Goal: Task Accomplishment & Management: Manage account settings

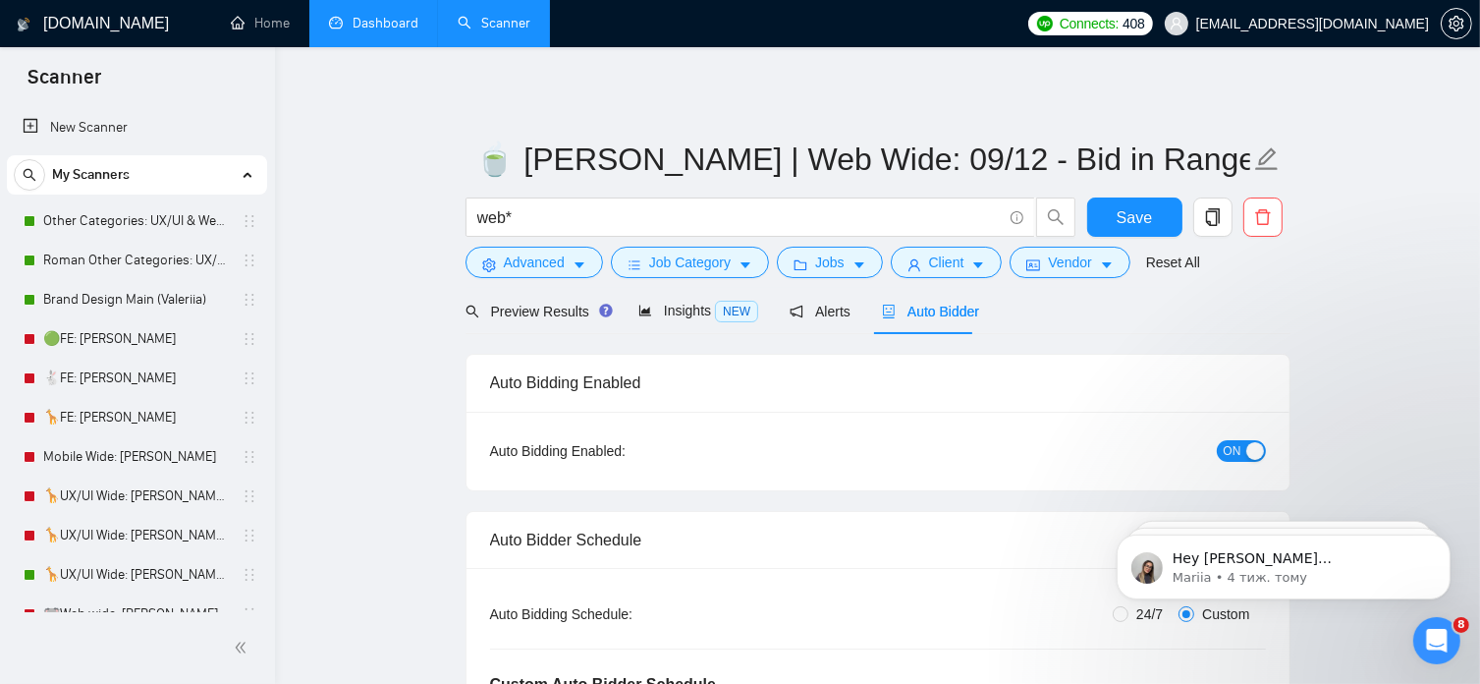
scroll to position [846, 0]
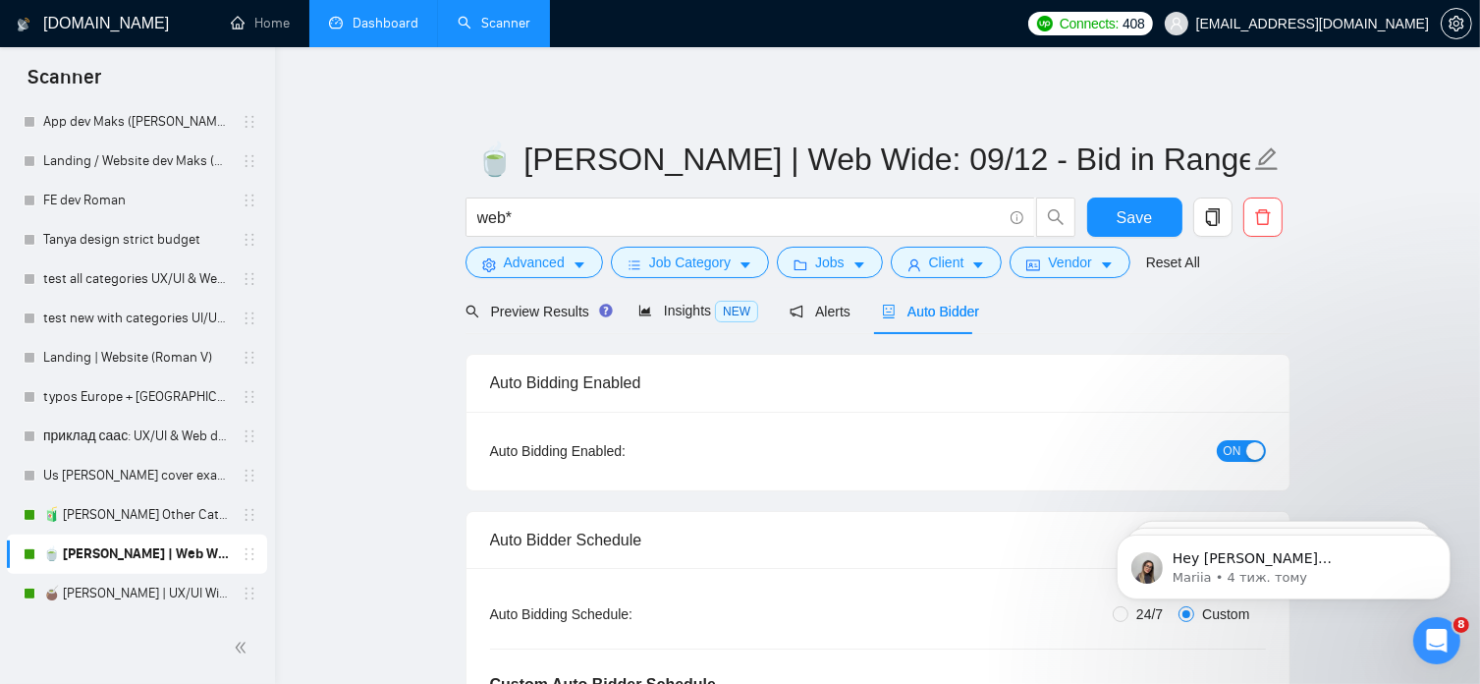
click at [391, 15] on link "Dashboard" at bounding box center [373, 23] width 89 height 17
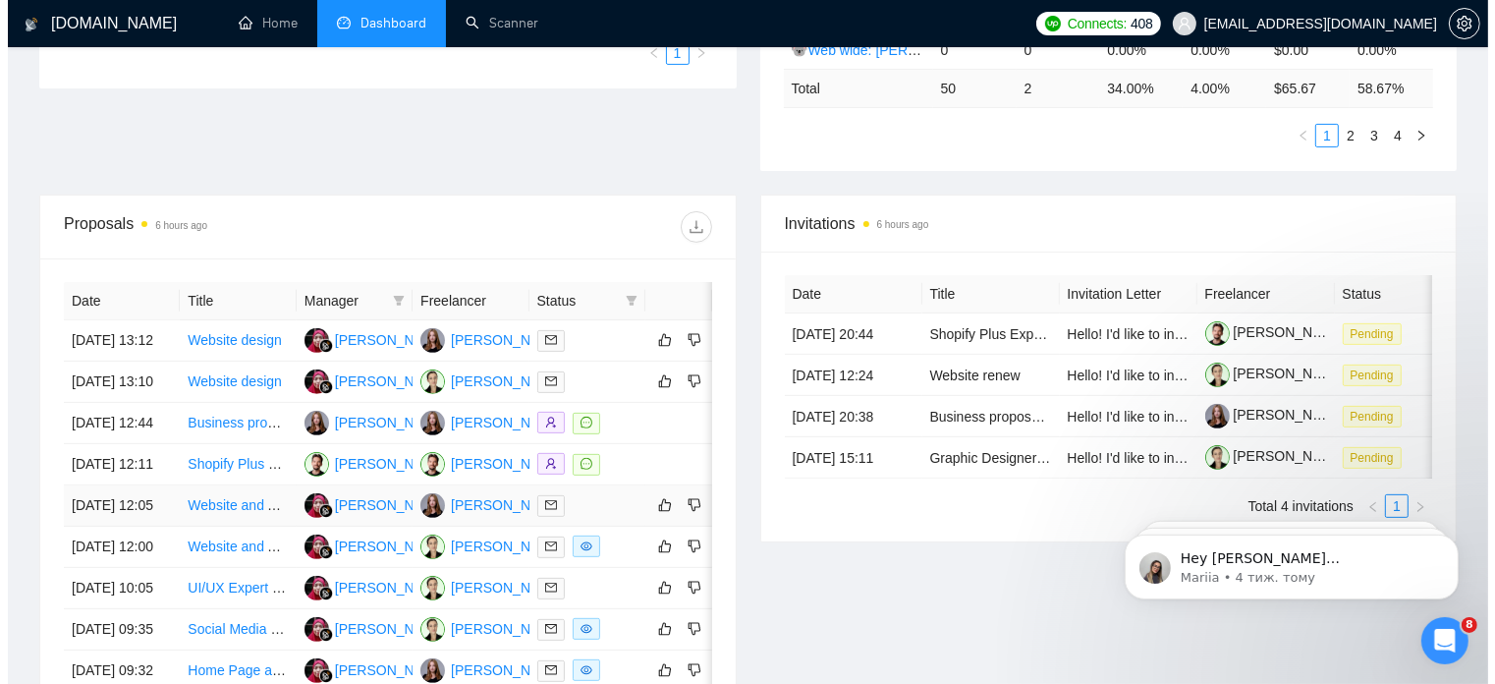
scroll to position [608, 0]
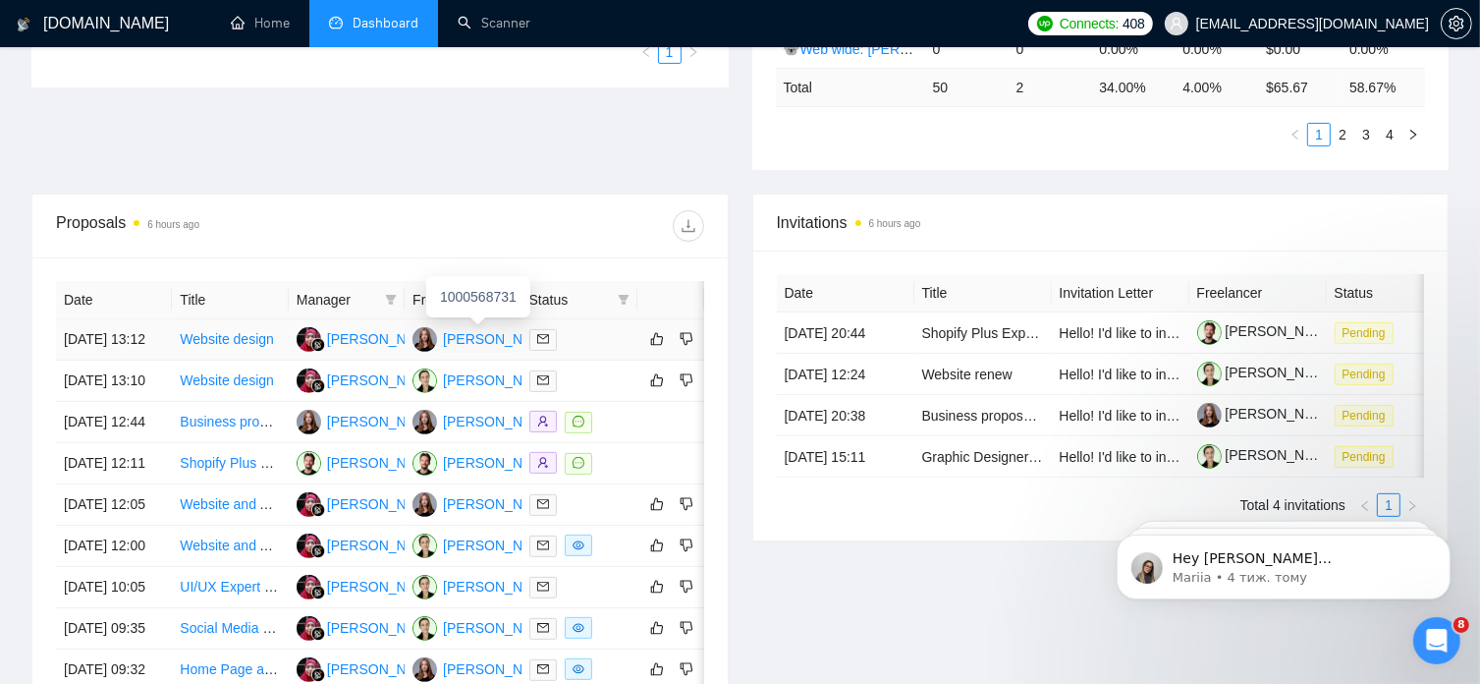
click at [490, 328] on div "[PERSON_NAME]" at bounding box center [499, 339] width 113 height 22
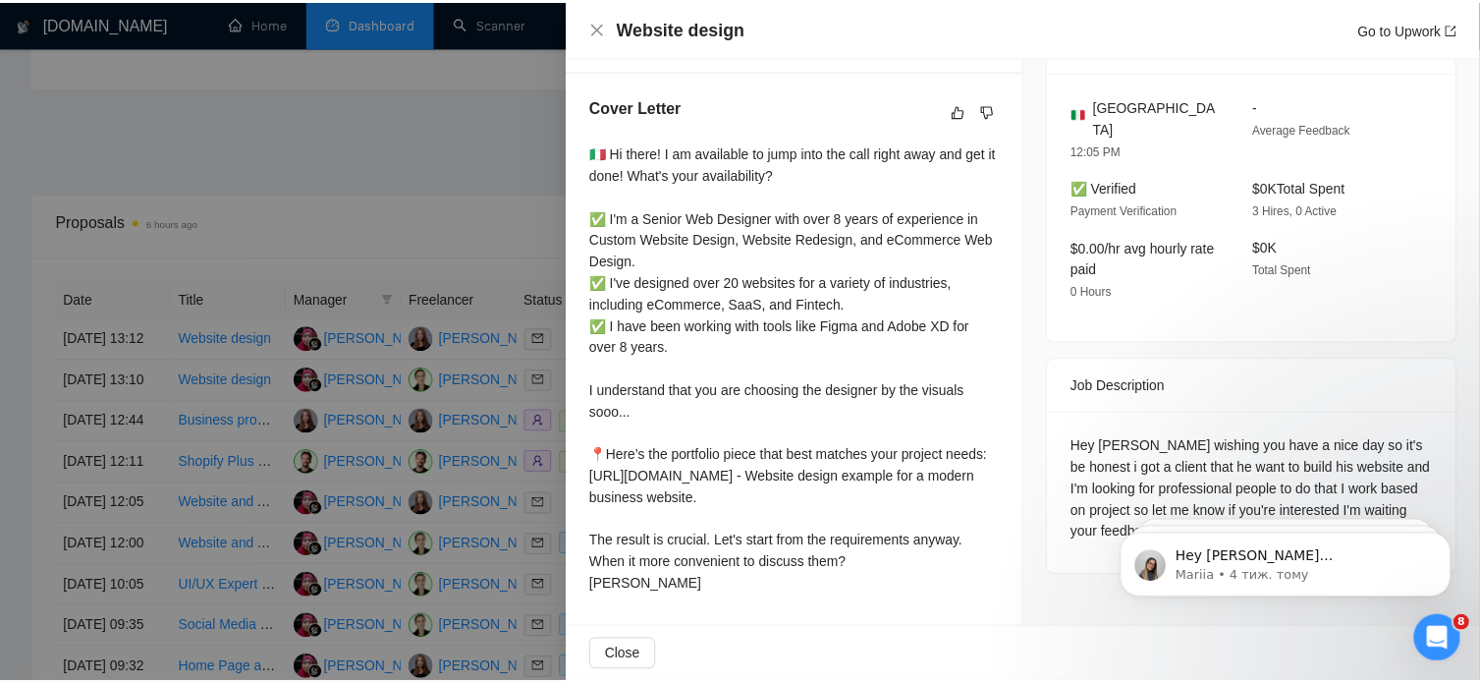
scroll to position [543, 0]
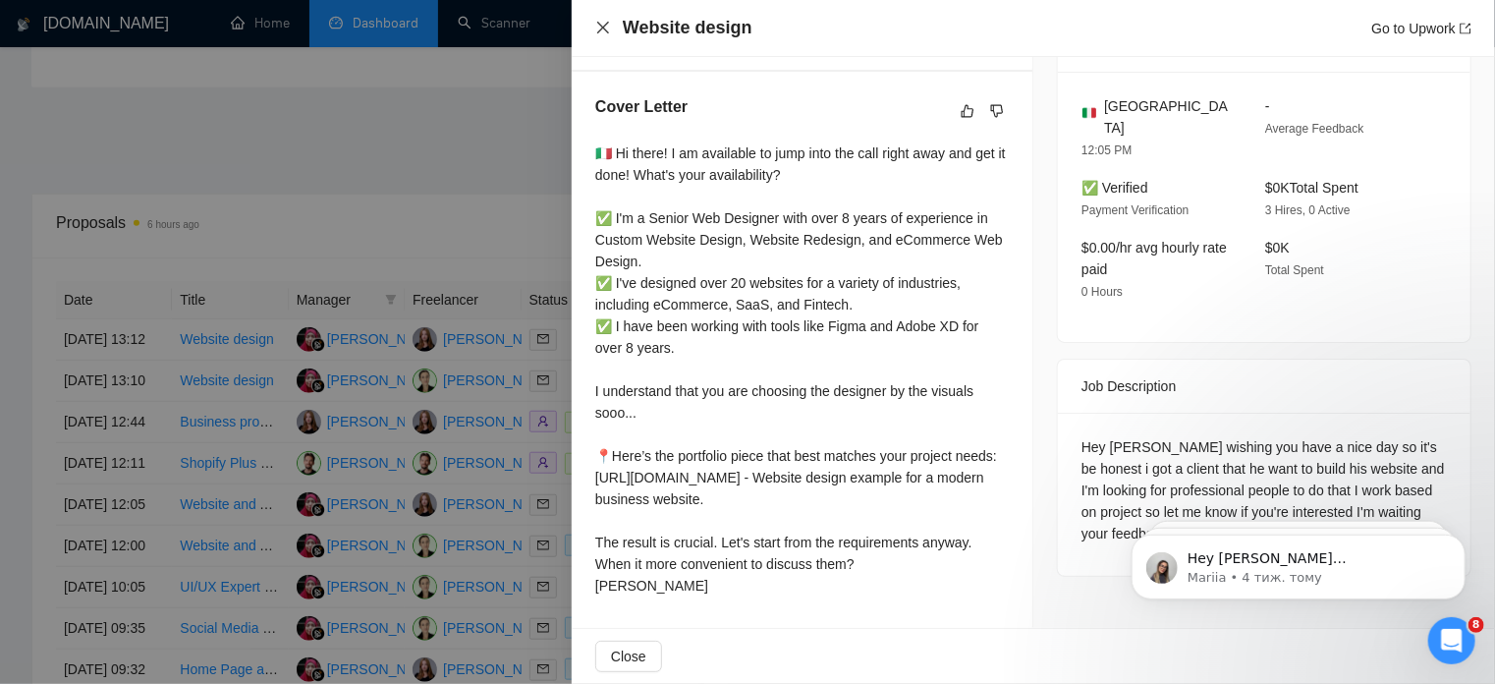
click at [605, 23] on icon "close" at bounding box center [603, 28] width 16 height 16
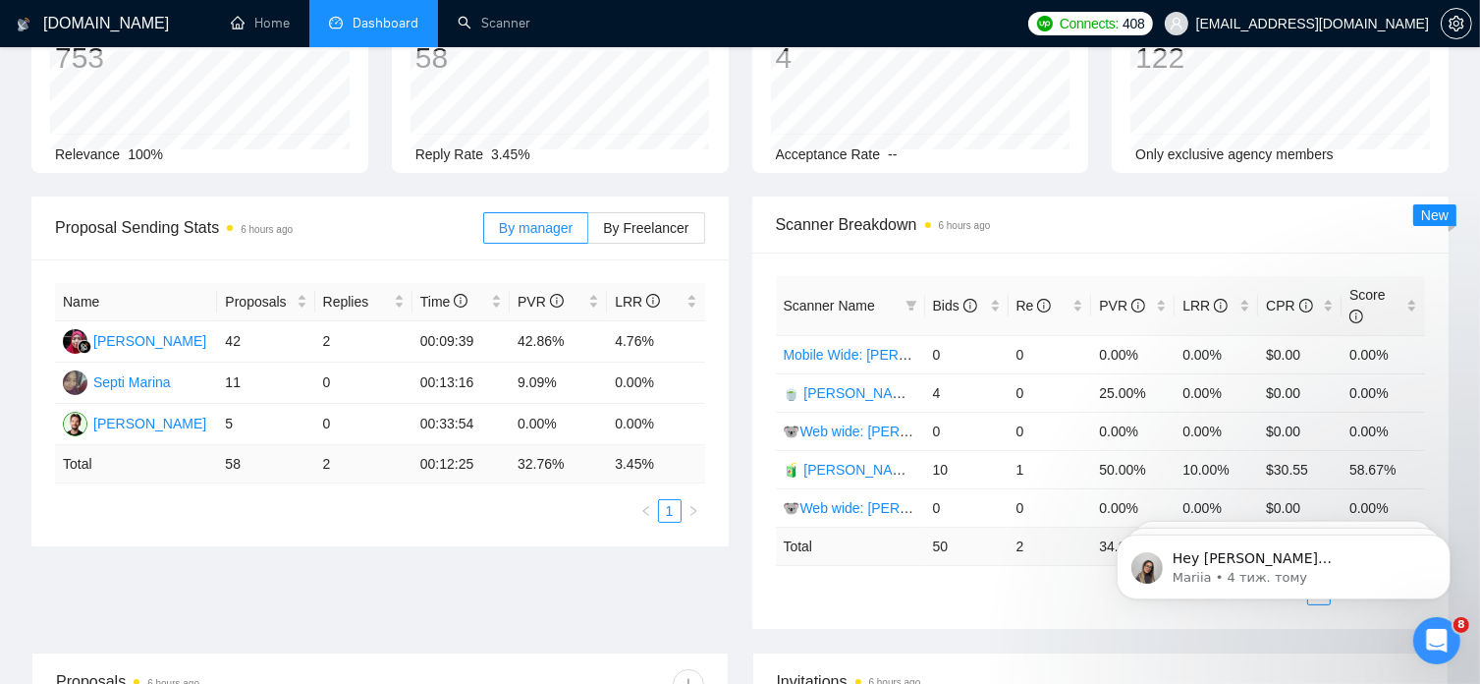
scroll to position [0, 0]
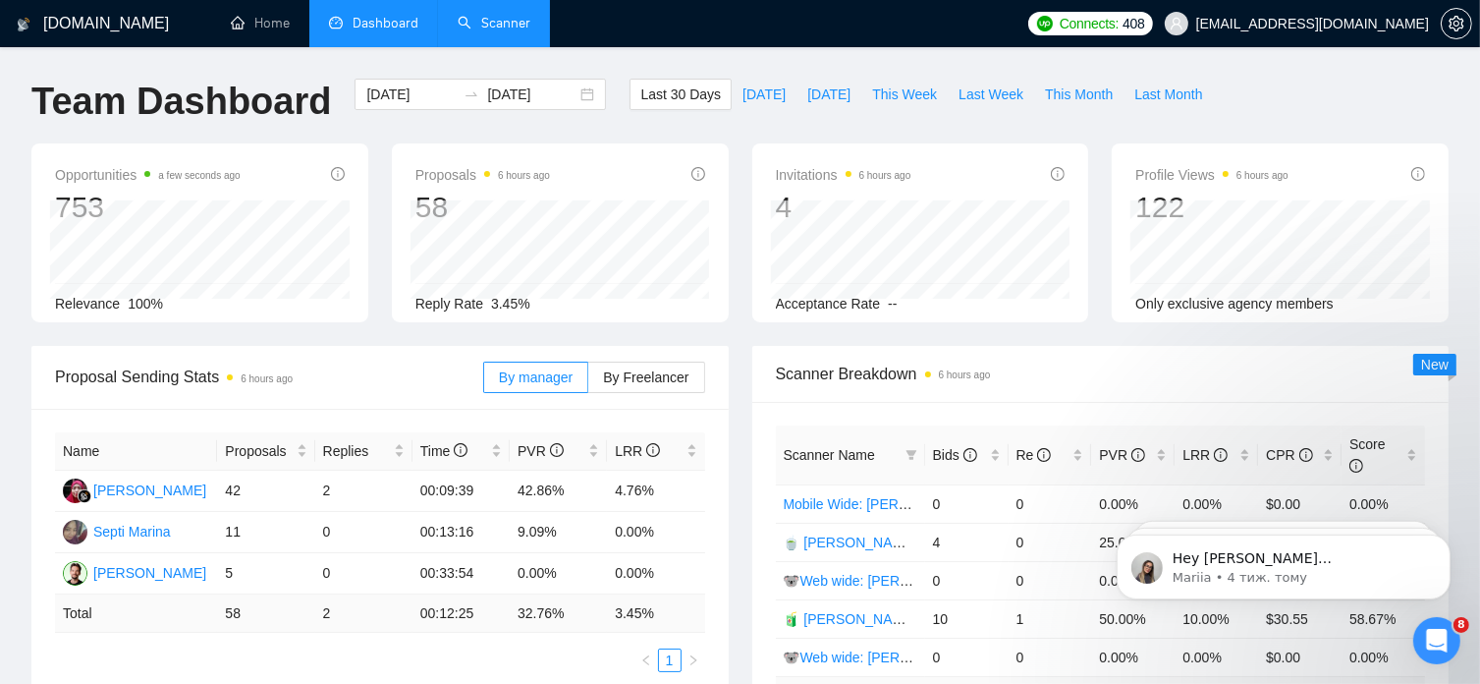
click at [502, 21] on link "Scanner" at bounding box center [494, 23] width 73 height 17
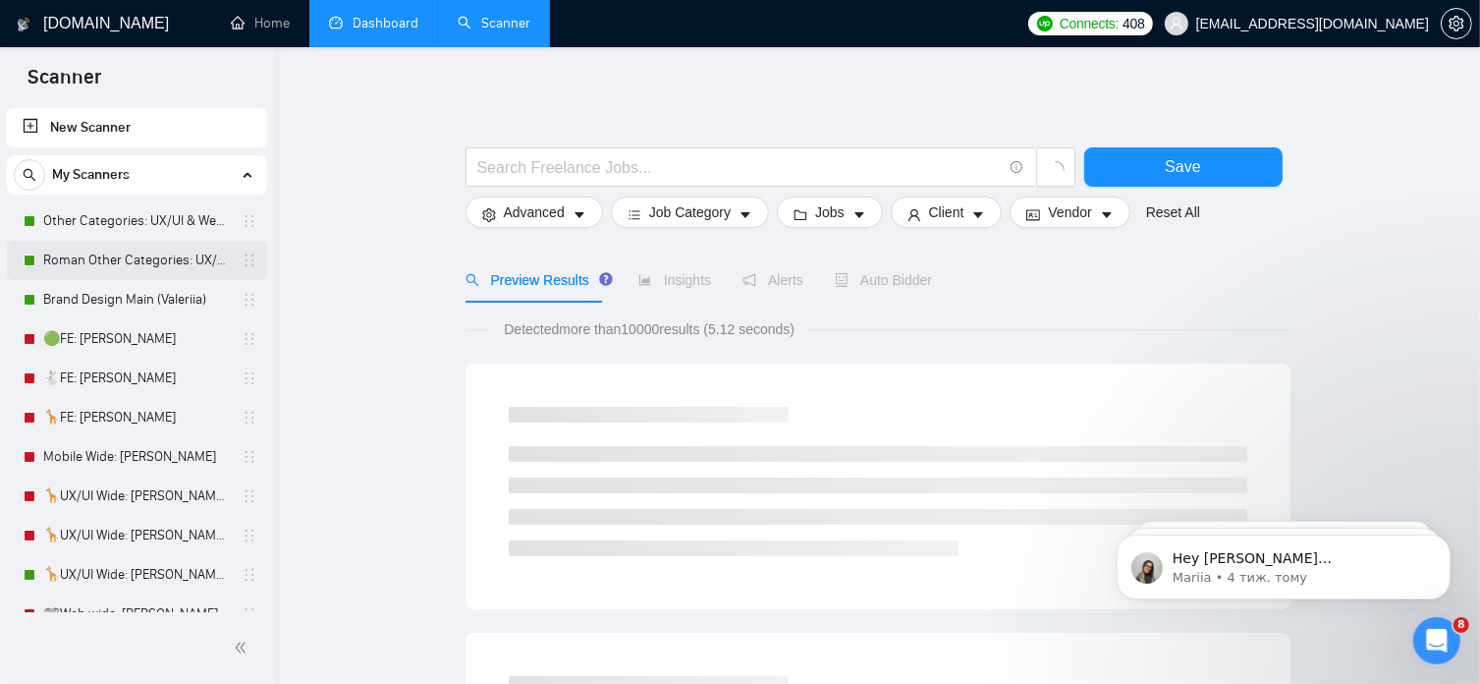
click at [161, 260] on link "Roman Other Categories: UX/UI & Web design copy [PERSON_NAME]" at bounding box center [136, 260] width 187 height 39
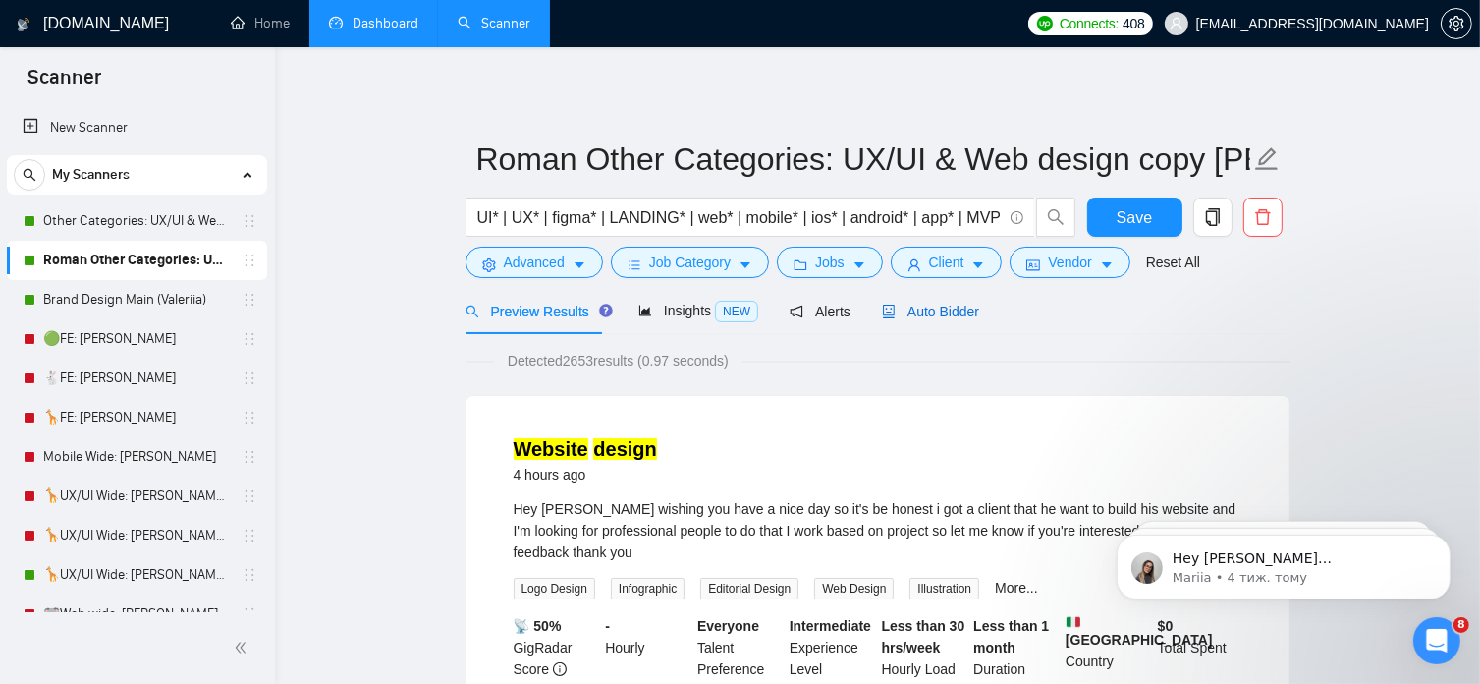
click at [944, 308] on span "Auto Bidder" at bounding box center [930, 312] width 97 height 16
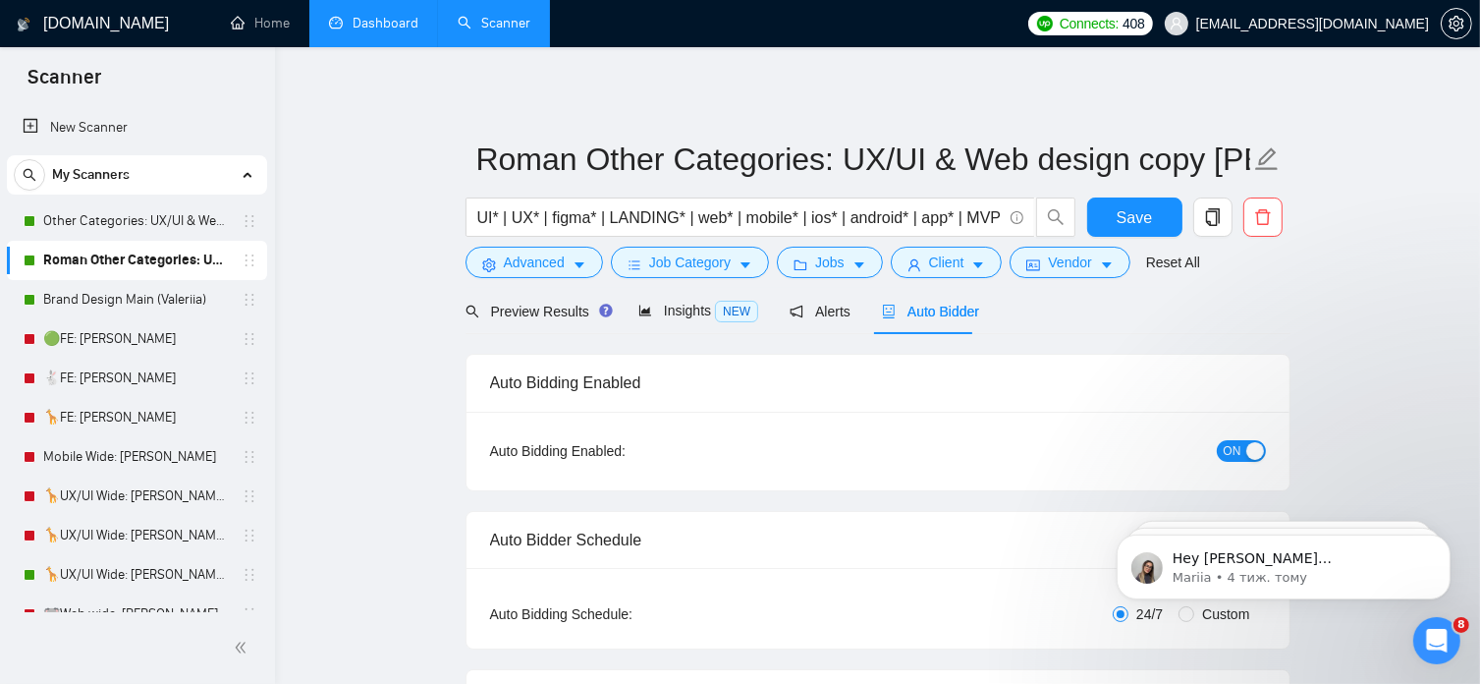
radio input "false"
radio input "true"
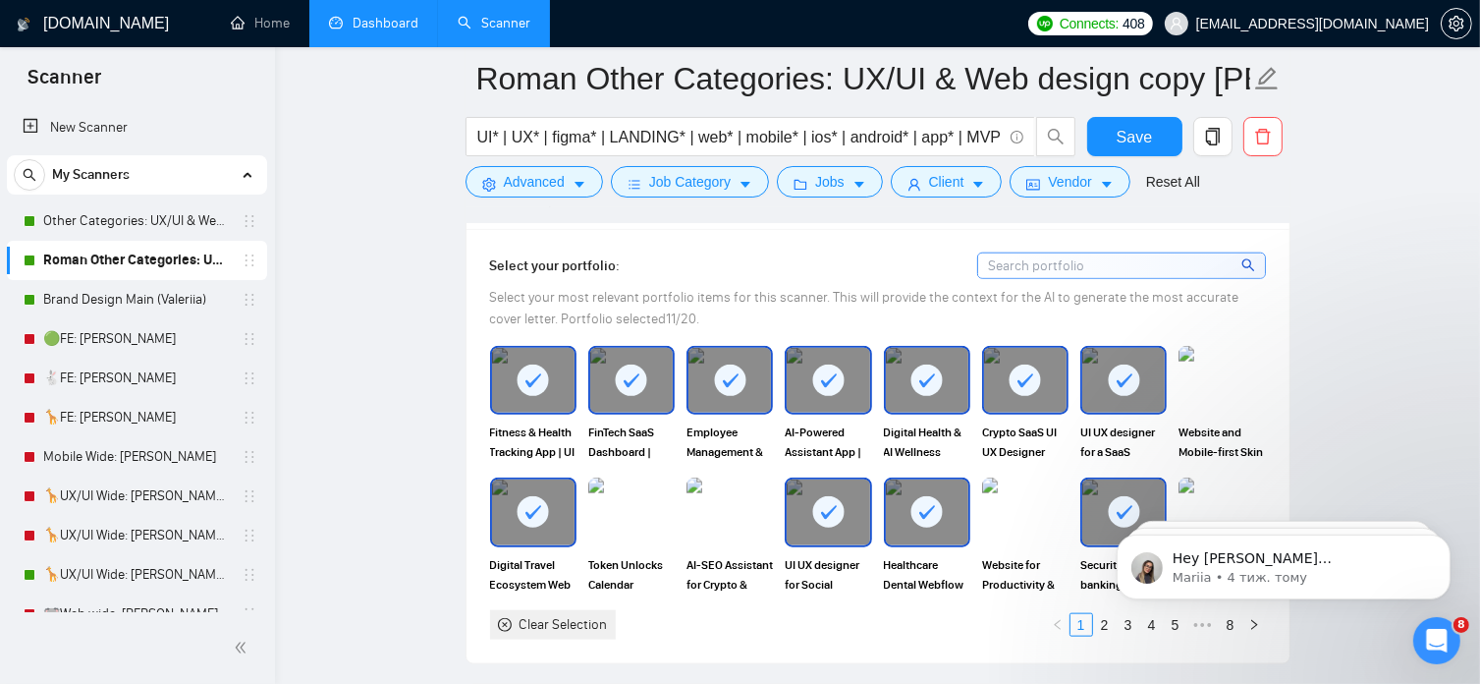
scroll to position [2058, 0]
click at [1121, 626] on html "Hey [PERSON_NAME][EMAIL_ADDRESS][DOMAIN_NAME], Looks like your Upwork agency Ar…" at bounding box center [1283, 561] width 393 height 138
click at [1119, 623] on html "Hey [PERSON_NAME][EMAIL_ADDRESS][DOMAIN_NAME], Looks like your Upwork agency Ar…" at bounding box center [1283, 561] width 393 height 138
click at [1096, 623] on iframe "To enrich screen reader interactions, please activate Accessibility in Grammarl…" at bounding box center [1284, 562] width 393 height 138
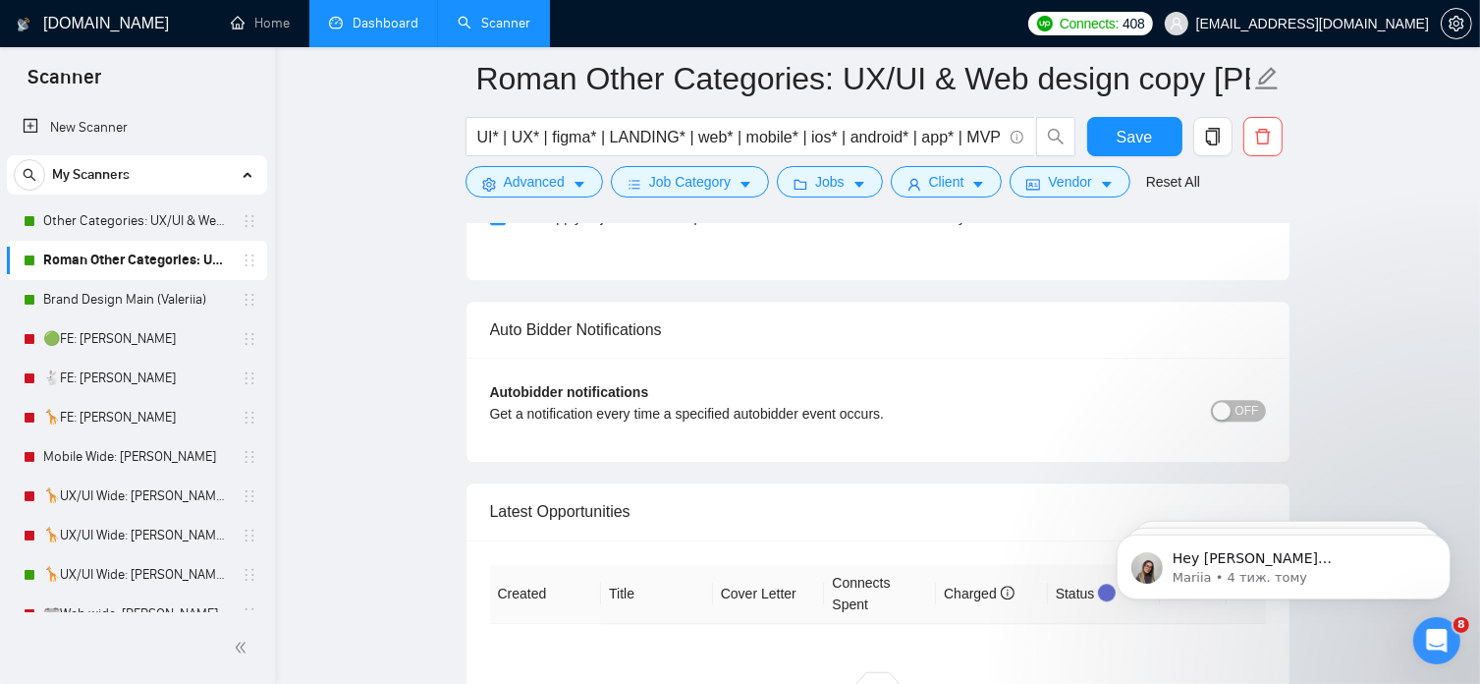
scroll to position [4998, 0]
click at [1144, 143] on span "Save" at bounding box center [1134, 137] width 35 height 25
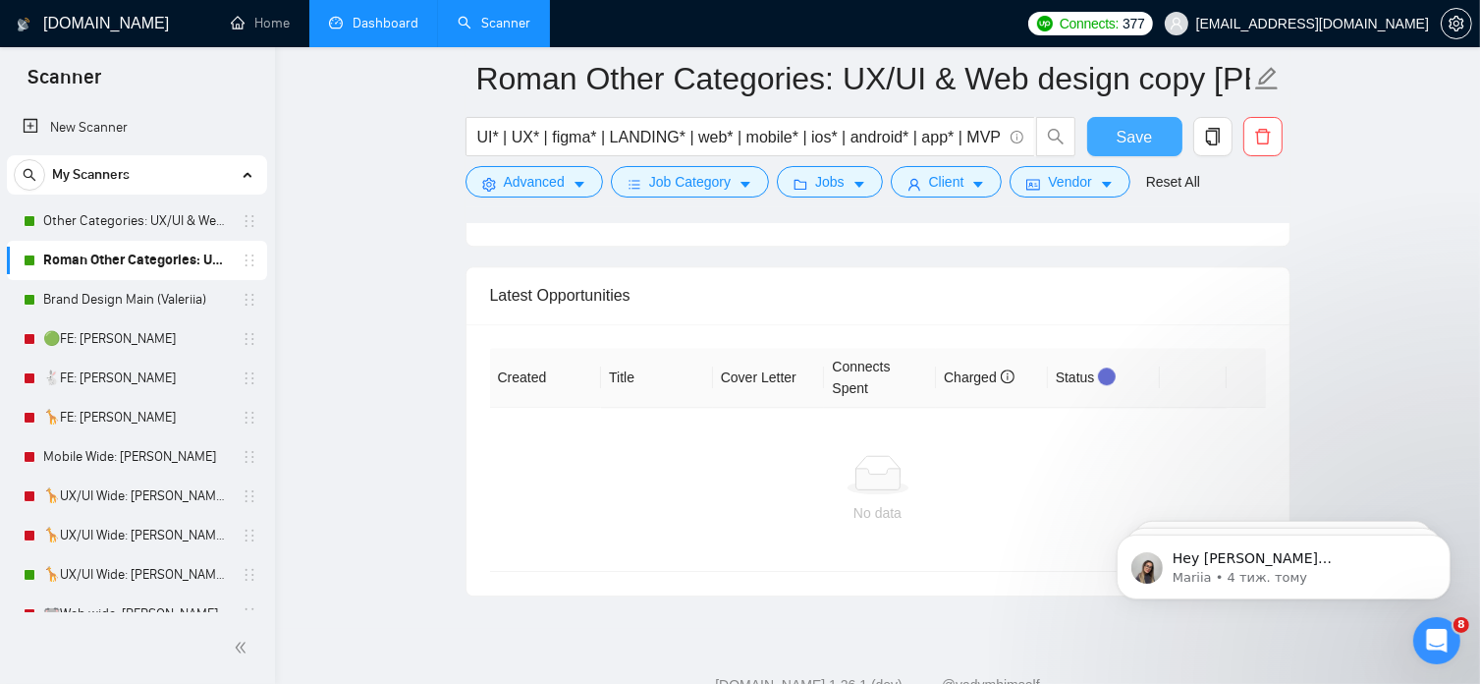
scroll to position [5214, 0]
click at [1098, 368] on div "Tooltip anchor" at bounding box center [1107, 375] width 18 height 18
click at [1154, 140] on button "Save" at bounding box center [1135, 136] width 95 height 39
click at [1439, 626] on div "Відкрити програму для спілкування Intercom" at bounding box center [1434, 637] width 65 height 65
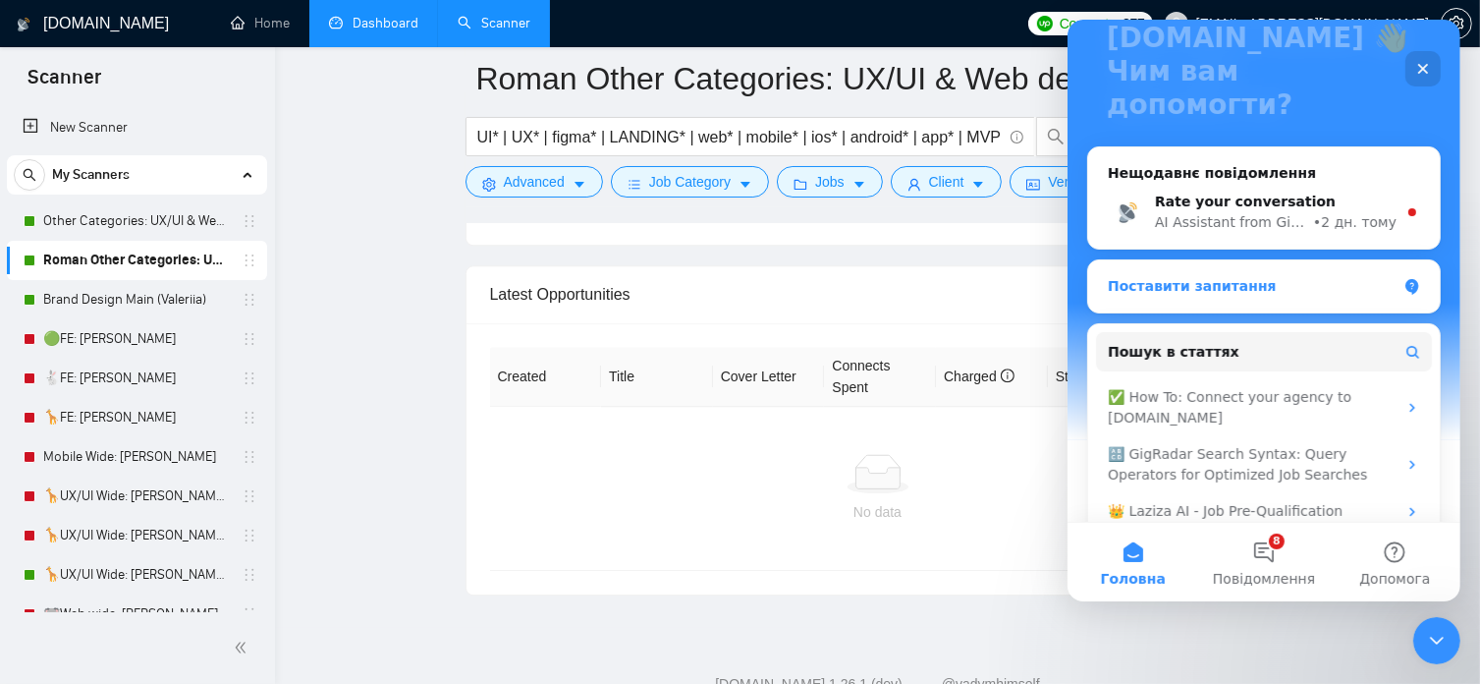
scroll to position [232, 0]
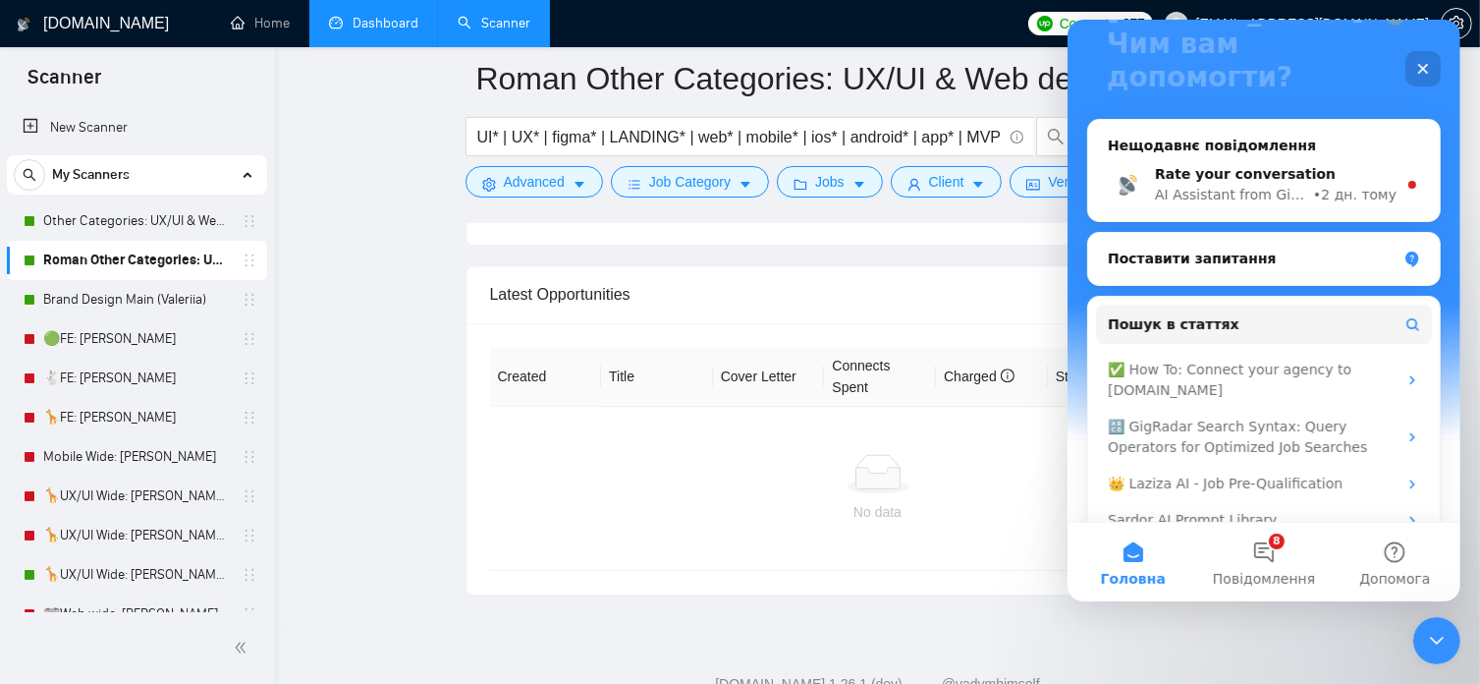
click at [1427, 65] on icon "Закрити" at bounding box center [1423, 69] width 16 height 16
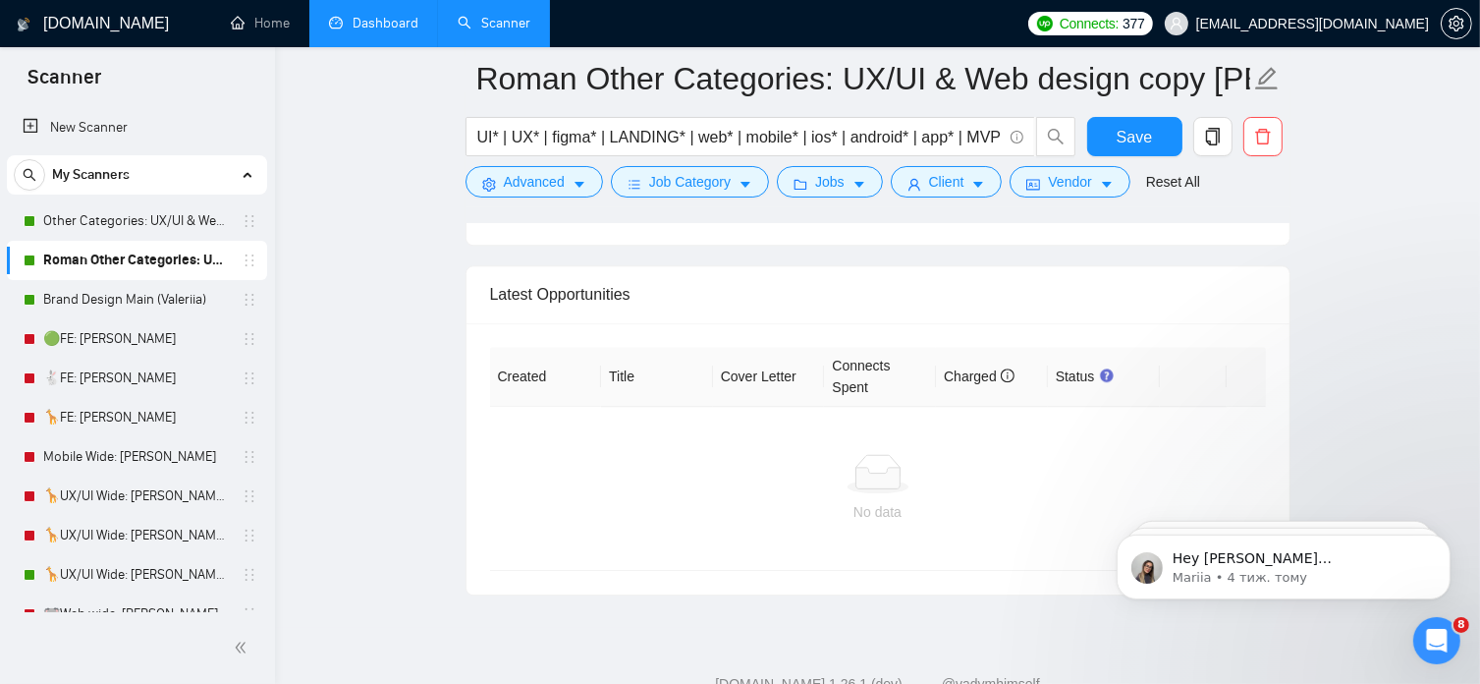
scroll to position [0, 0]
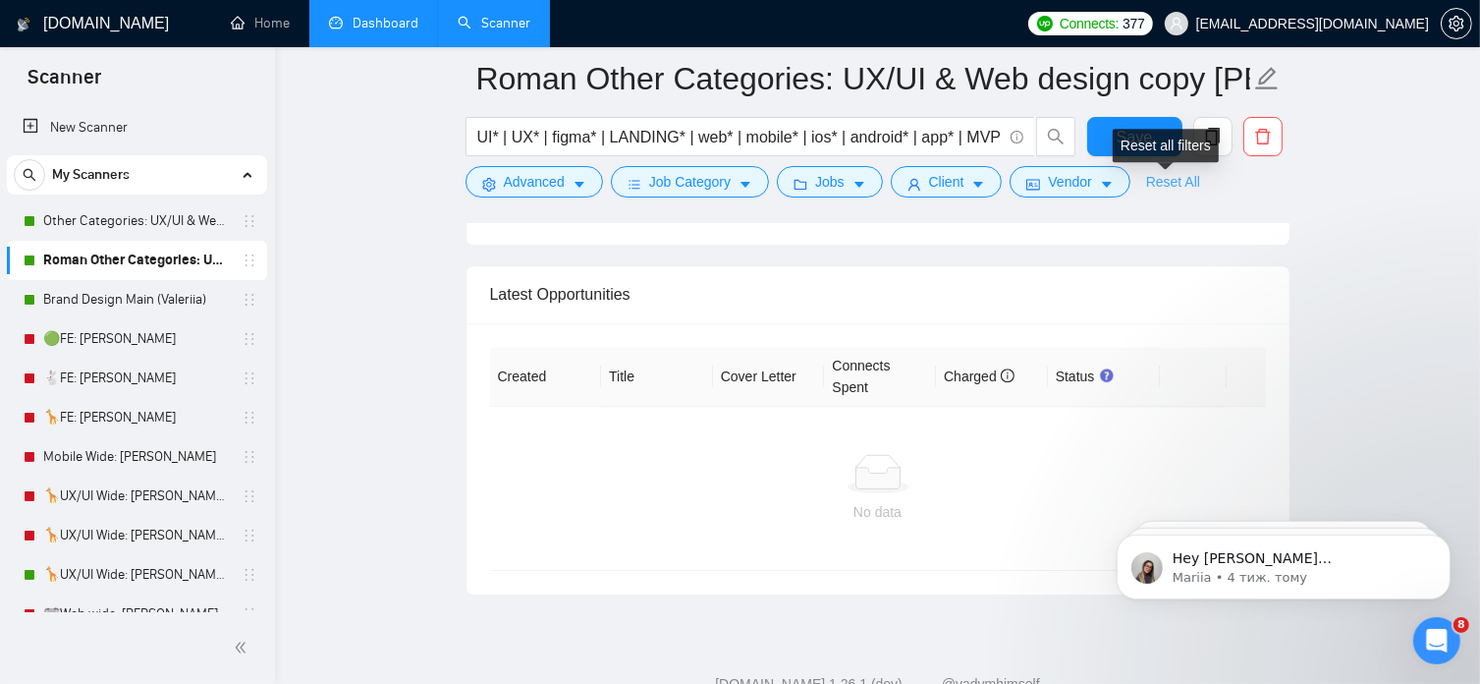
click at [1172, 188] on link "Reset All" at bounding box center [1173, 182] width 54 height 22
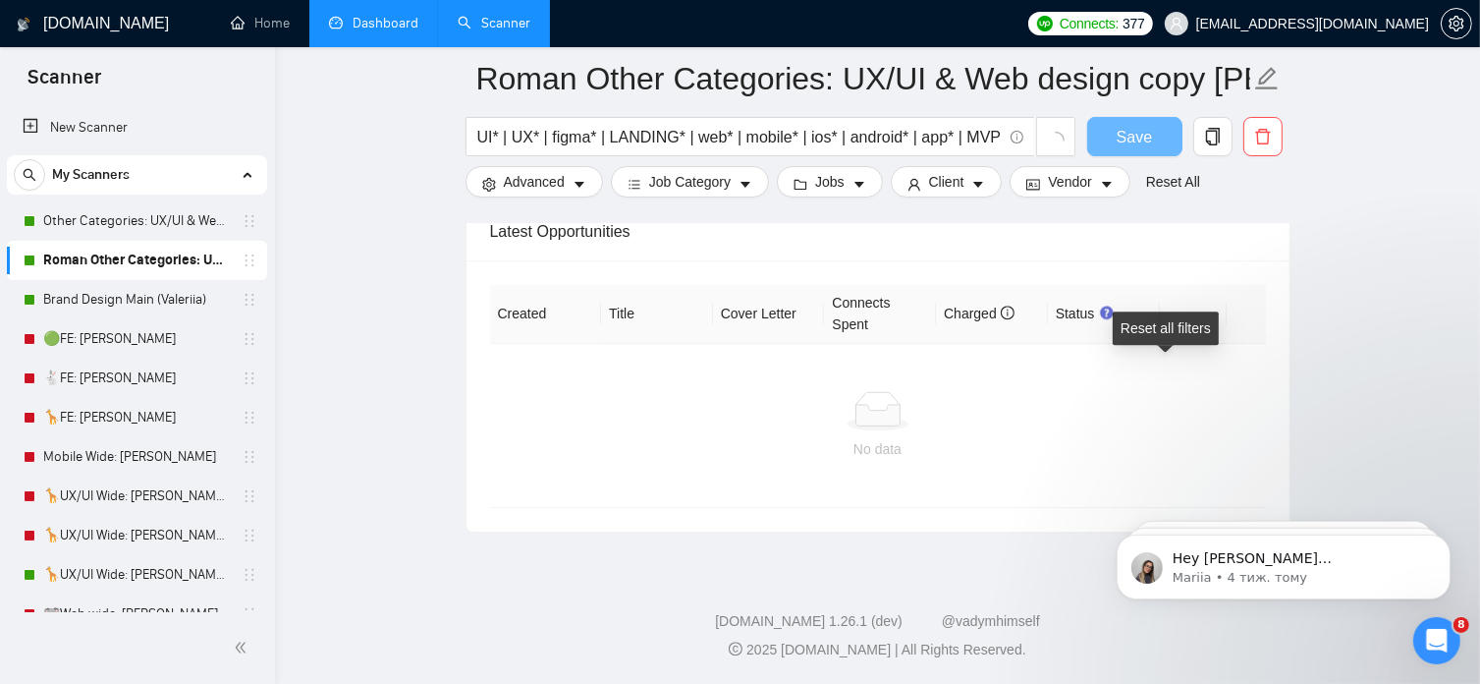
scroll to position [5022, 0]
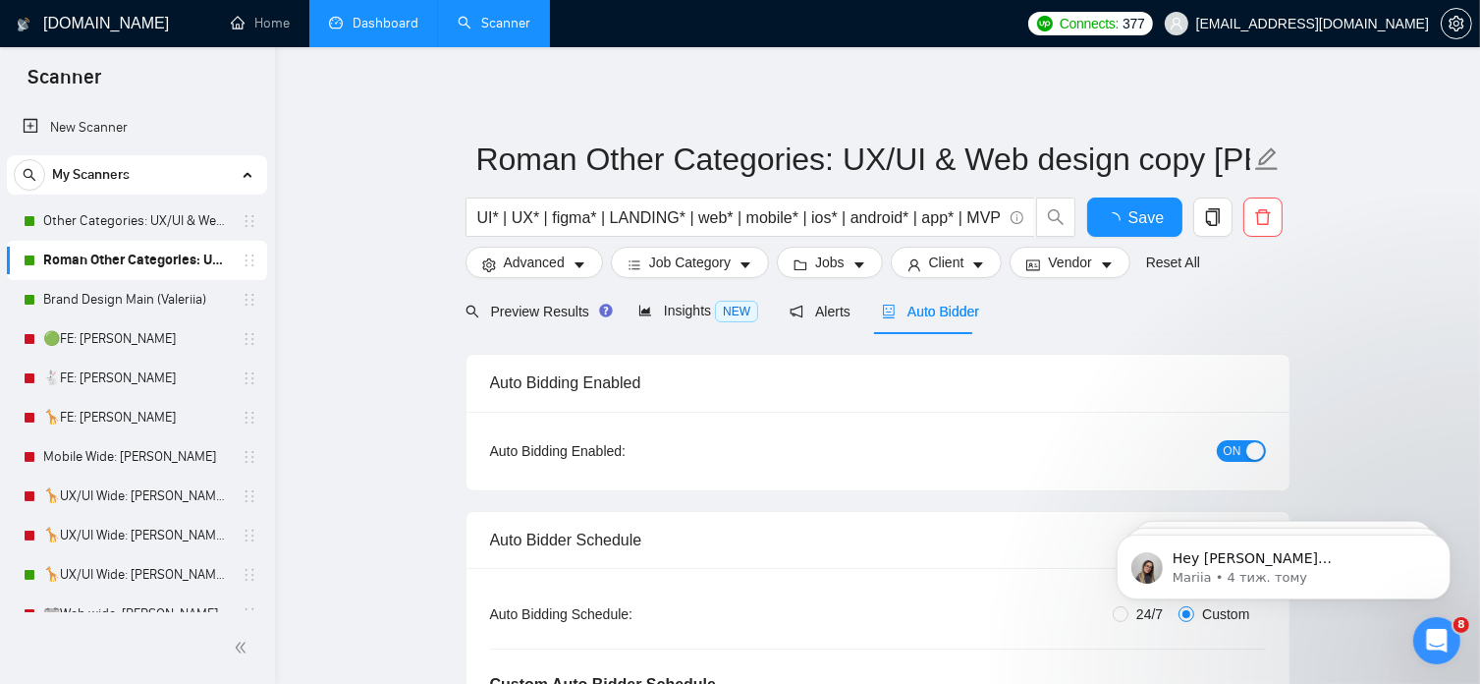
click at [141, 303] on link "Brand Design Main (Valeriia)" at bounding box center [136, 299] width 187 height 39
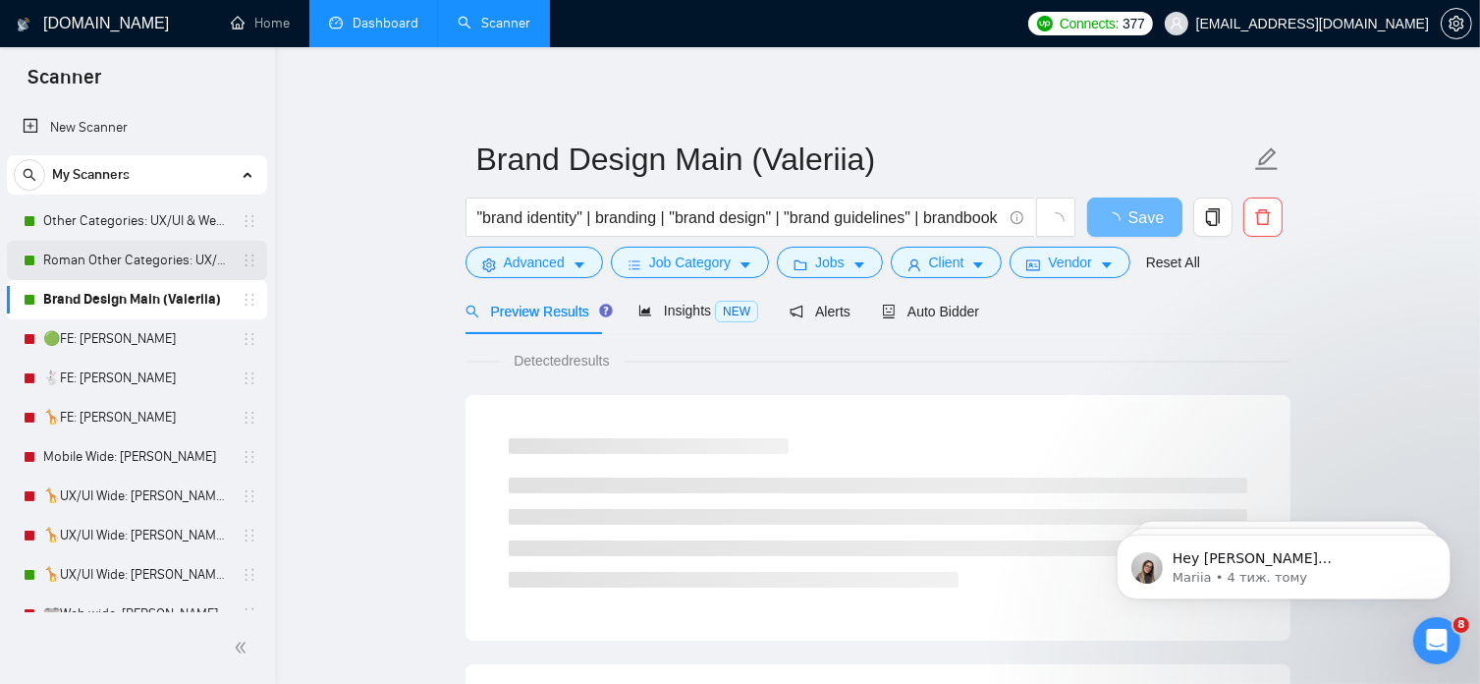
click at [191, 268] on link "Roman Other Categories: UX/UI & Web design copy [PERSON_NAME]" at bounding box center [136, 260] width 187 height 39
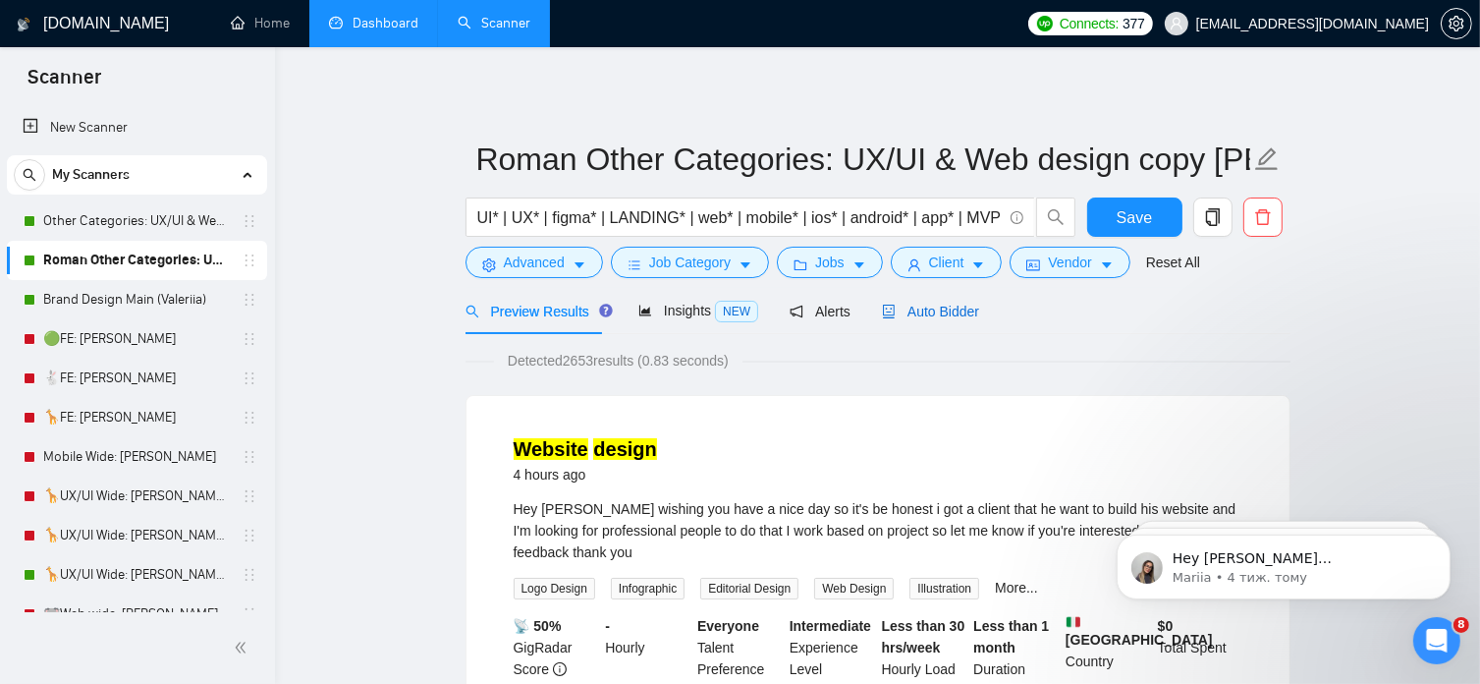
click at [936, 308] on span "Auto Bidder" at bounding box center [930, 312] width 97 height 16
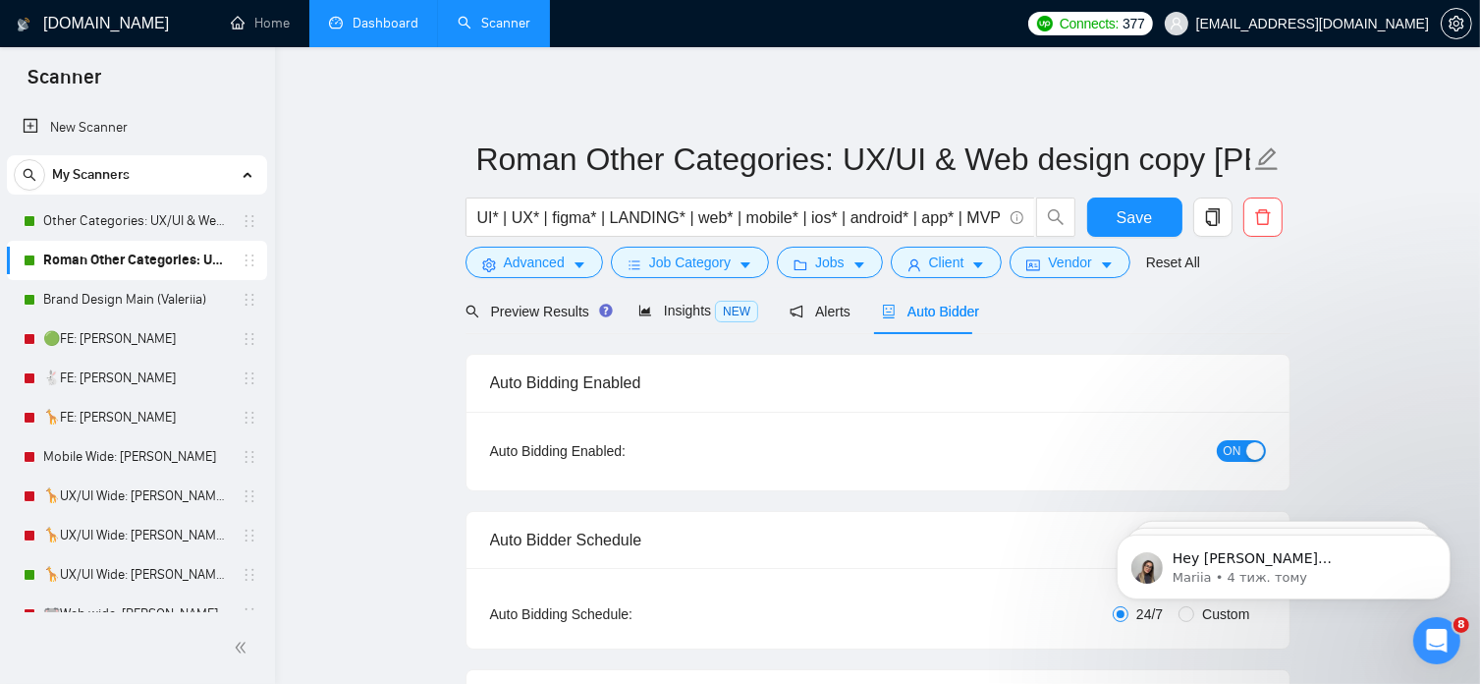
radio input "false"
radio input "true"
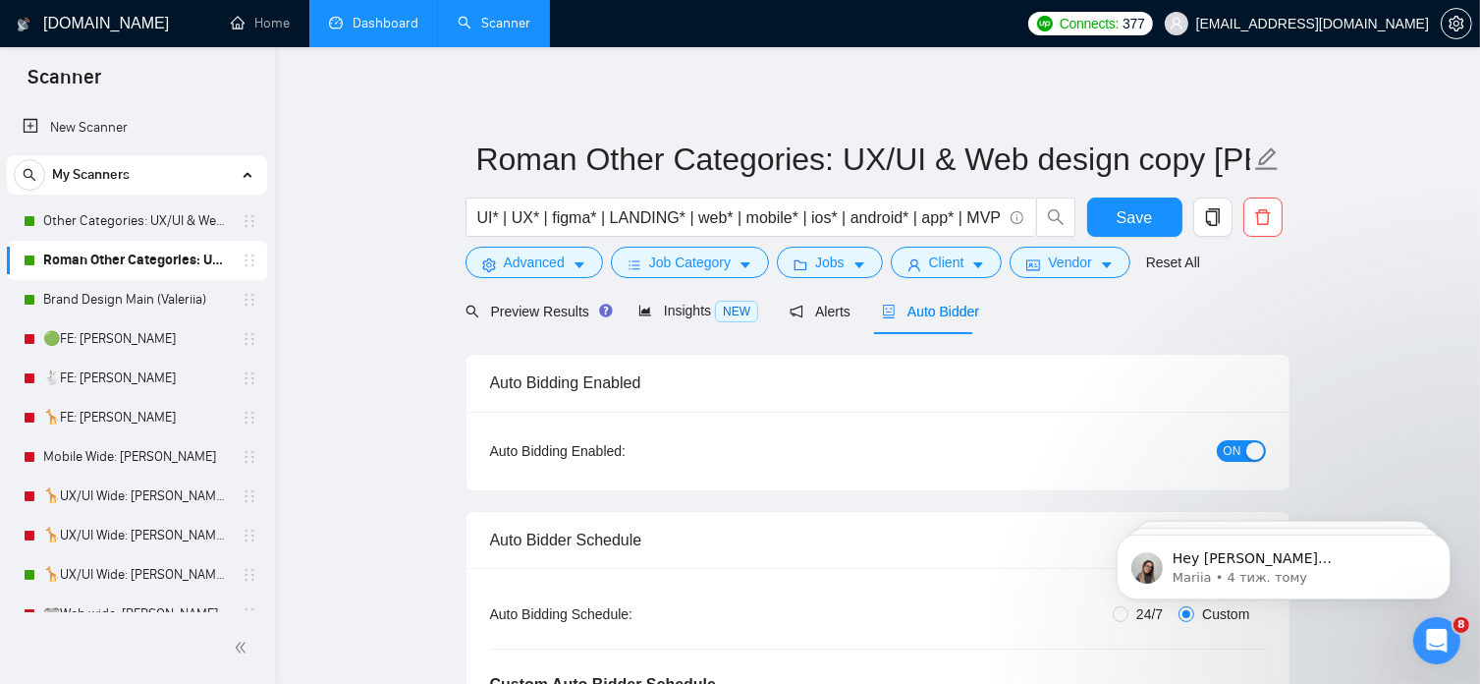
click at [1225, 453] on span "ON" at bounding box center [1233, 451] width 18 height 22
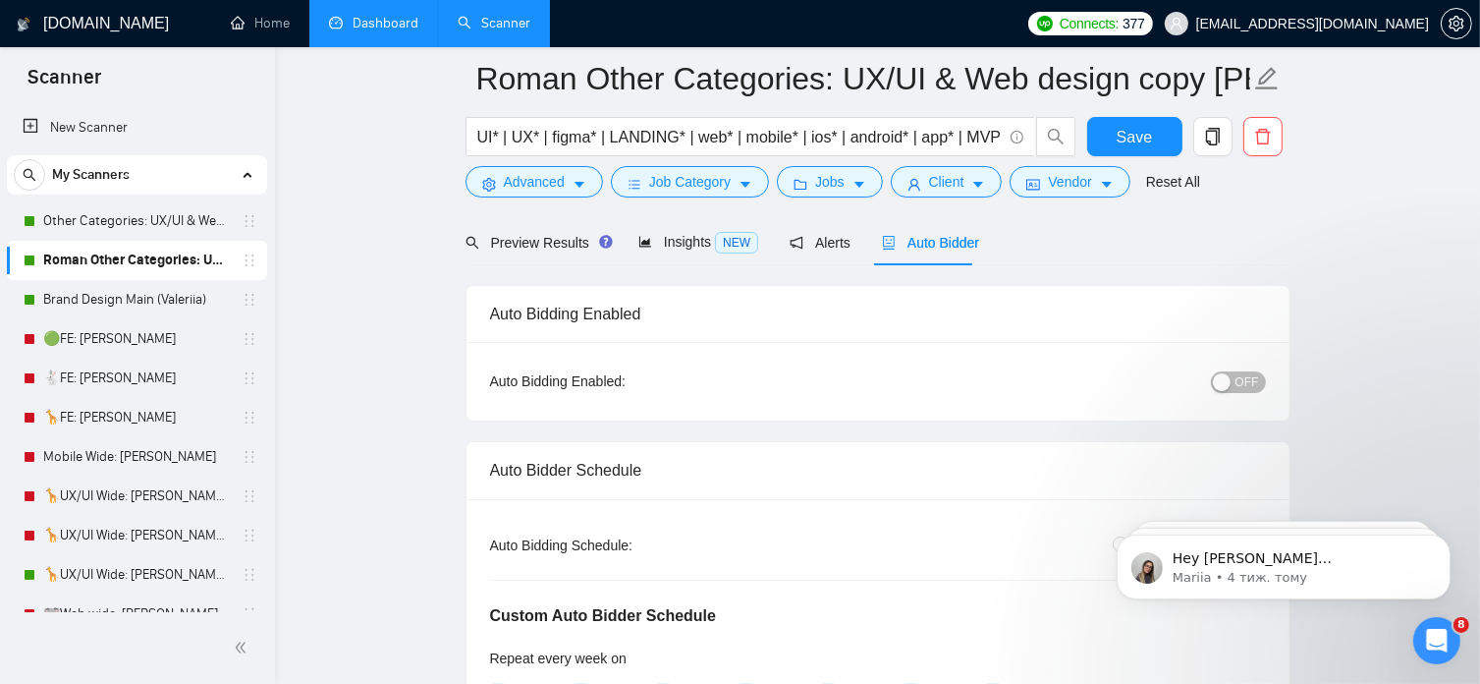
scroll to position [122, 0]
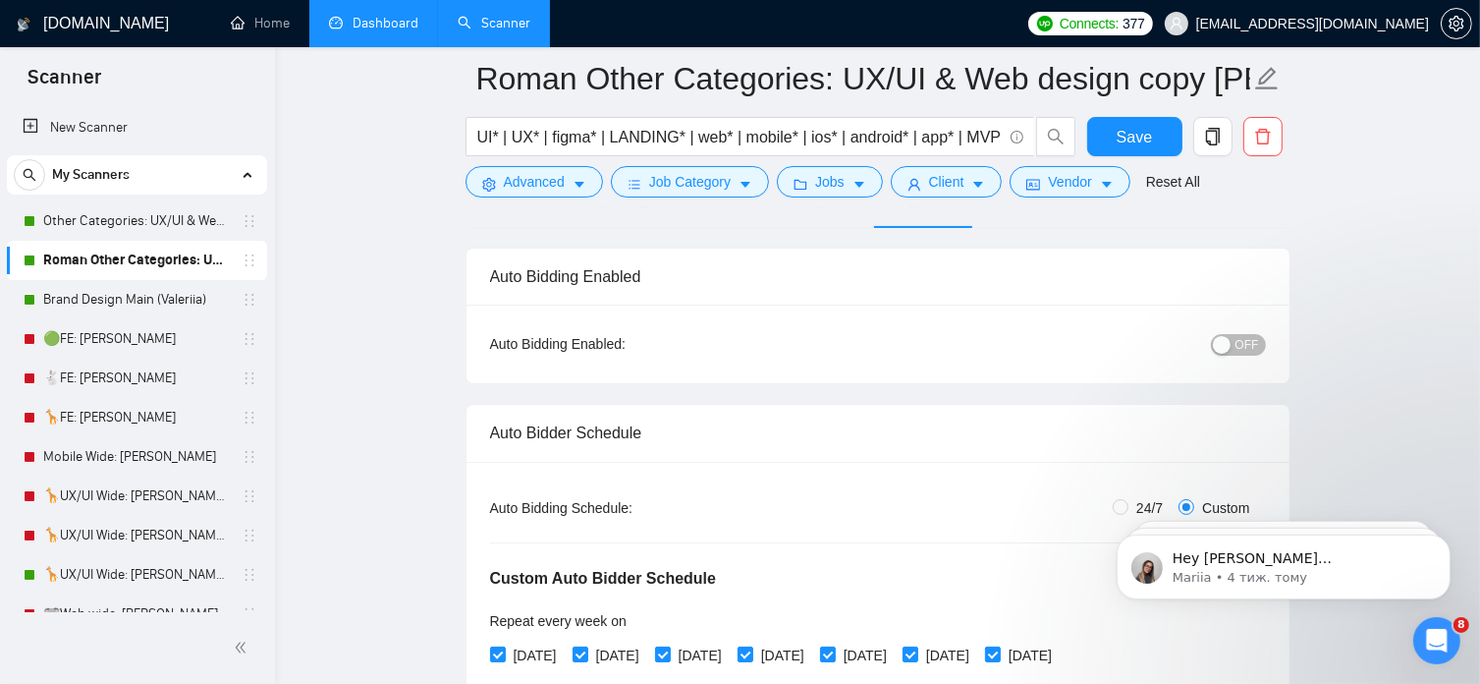
click at [1253, 350] on span "OFF" at bounding box center [1248, 345] width 24 height 22
click at [1125, 133] on span "Save" at bounding box center [1134, 137] width 35 height 25
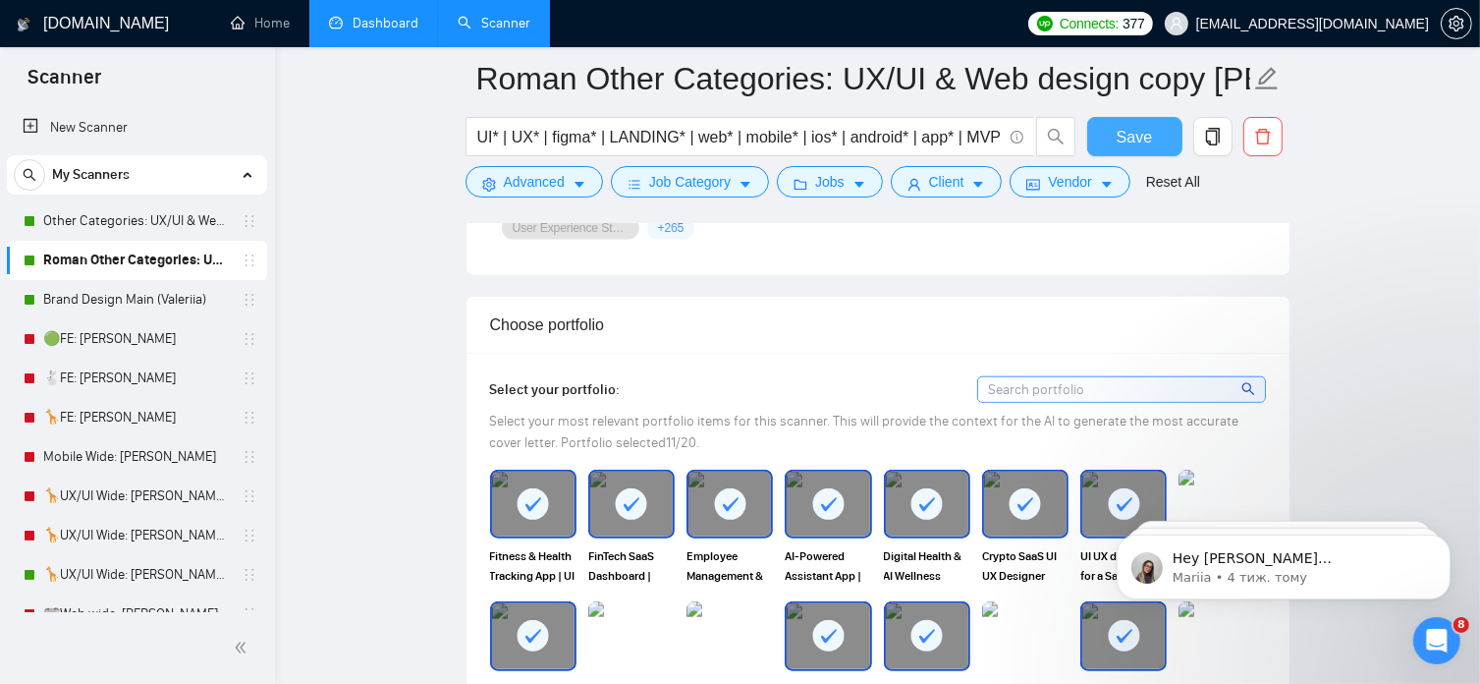
scroll to position [1936, 0]
click at [1009, 396] on input at bounding box center [1121, 388] width 287 height 25
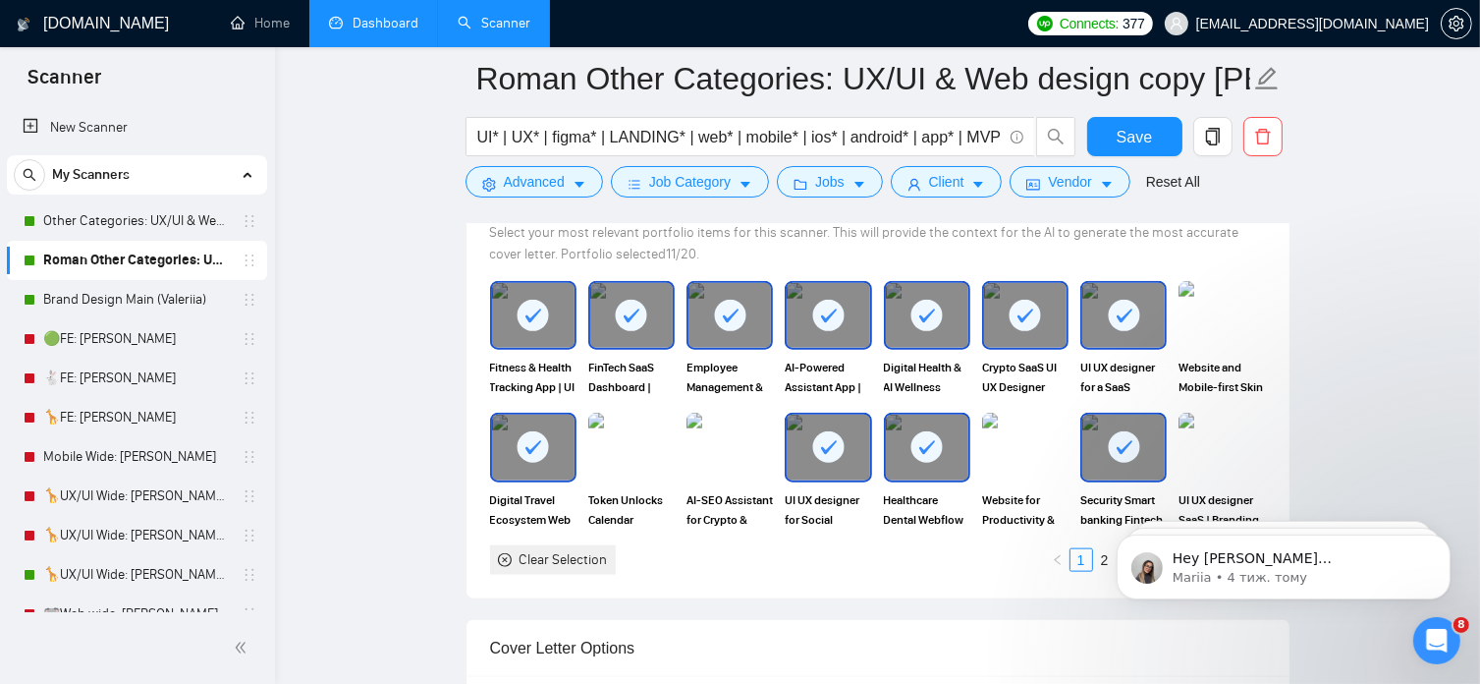
scroll to position [2125, 0]
click at [1220, 313] on img at bounding box center [1222, 314] width 83 height 65
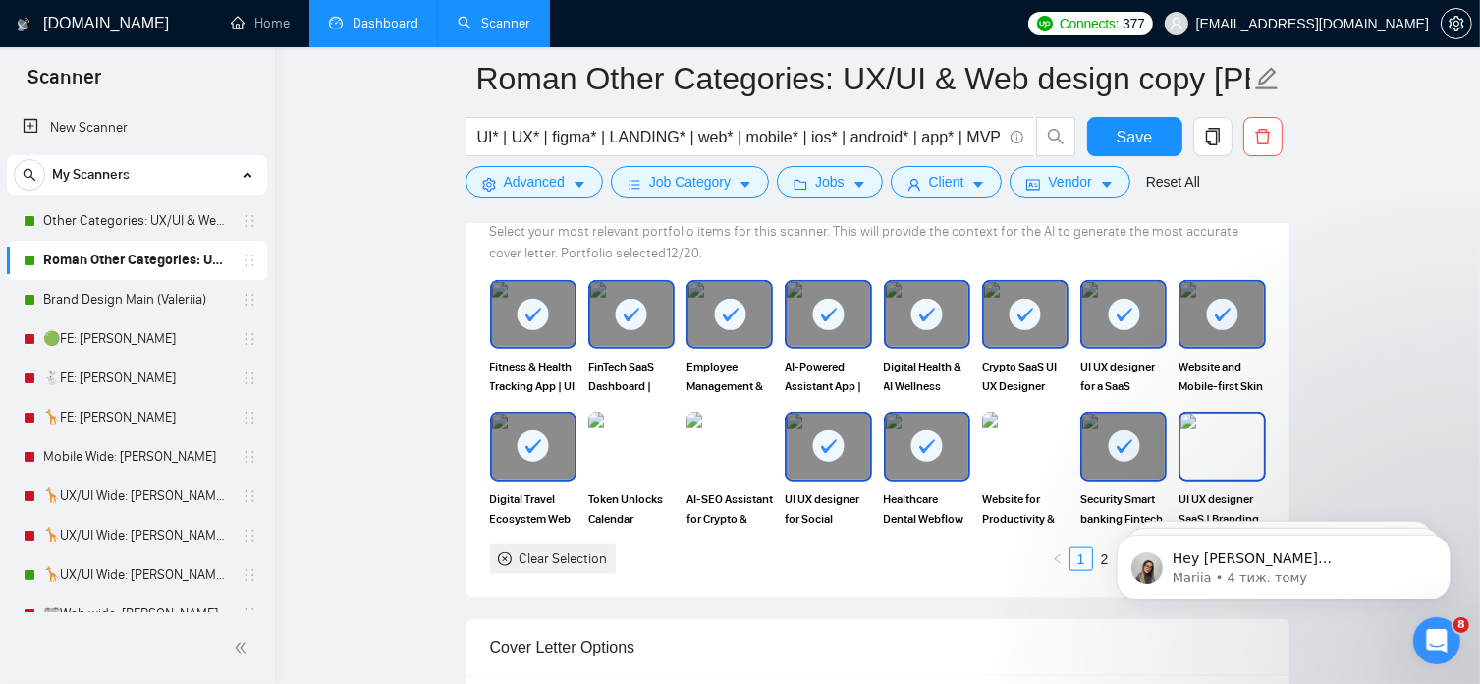
click at [1203, 439] on img at bounding box center [1222, 446] width 83 height 65
click at [766, 446] on img at bounding box center [730, 446] width 83 height 65
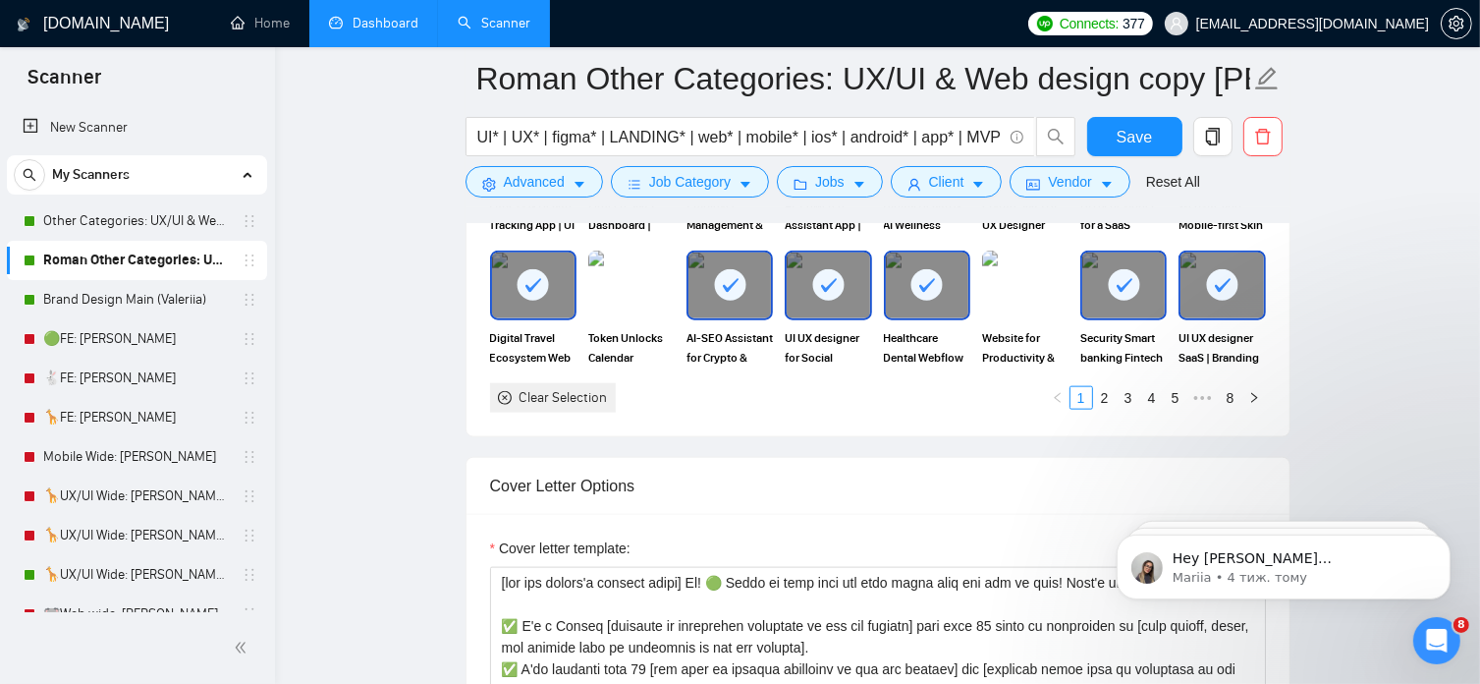
scroll to position [2287, 0]
click at [1100, 400] on link "2" at bounding box center [1105, 397] width 22 height 22
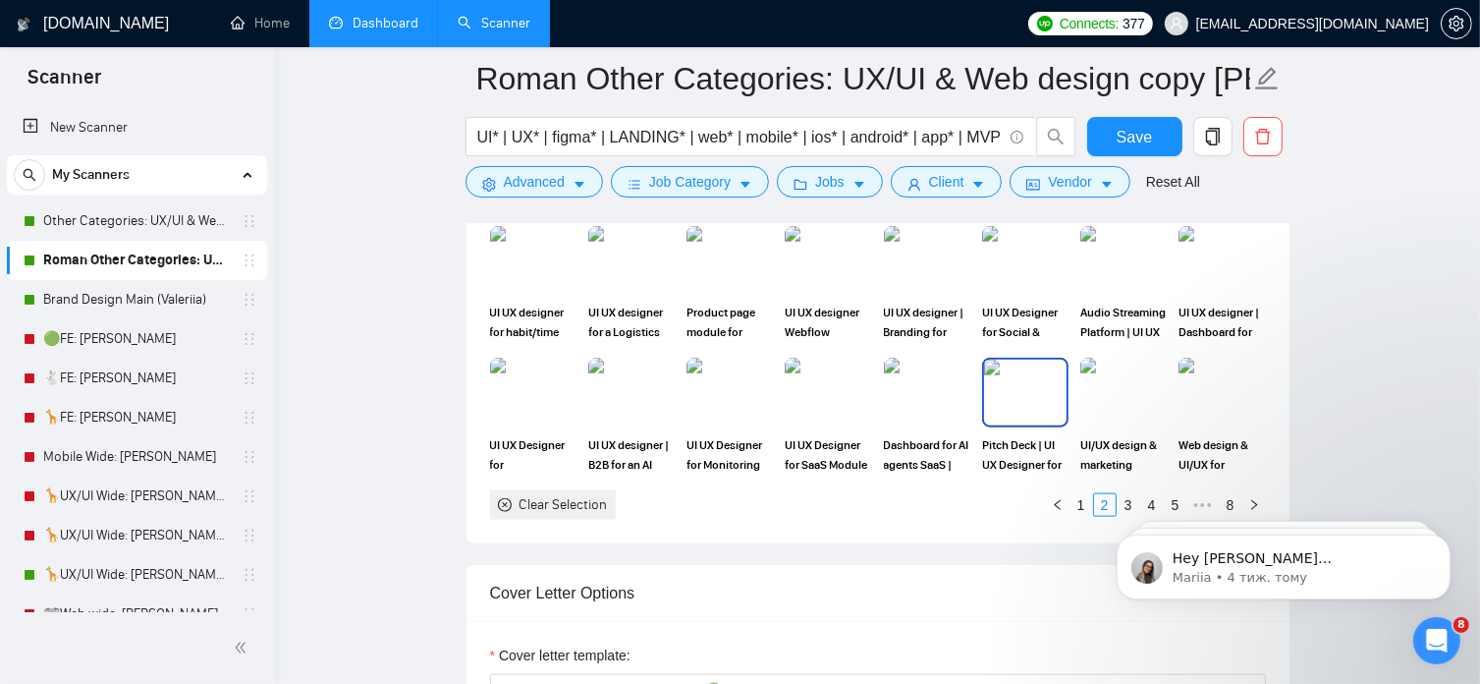
scroll to position [2177, 0]
click at [844, 392] on img at bounding box center [828, 394] width 83 height 65
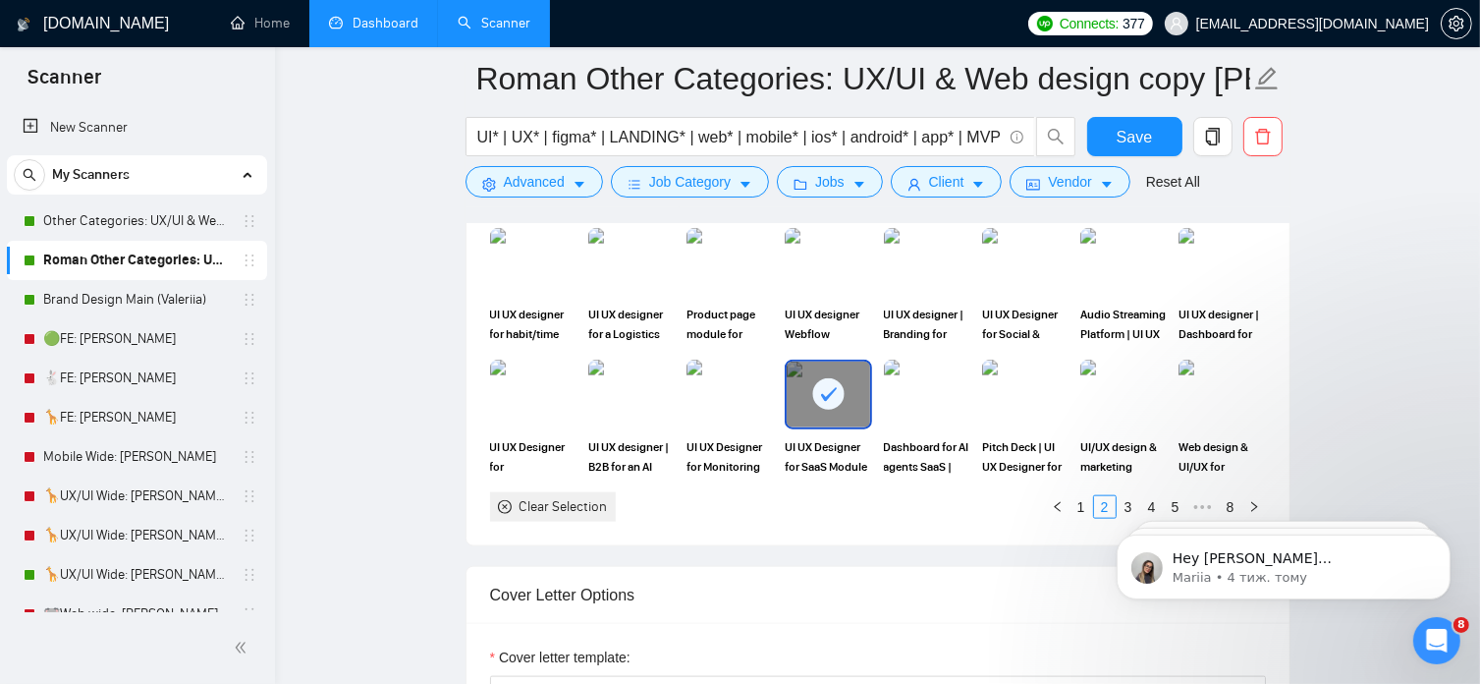
click at [844, 392] on rect at bounding box center [828, 393] width 31 height 31
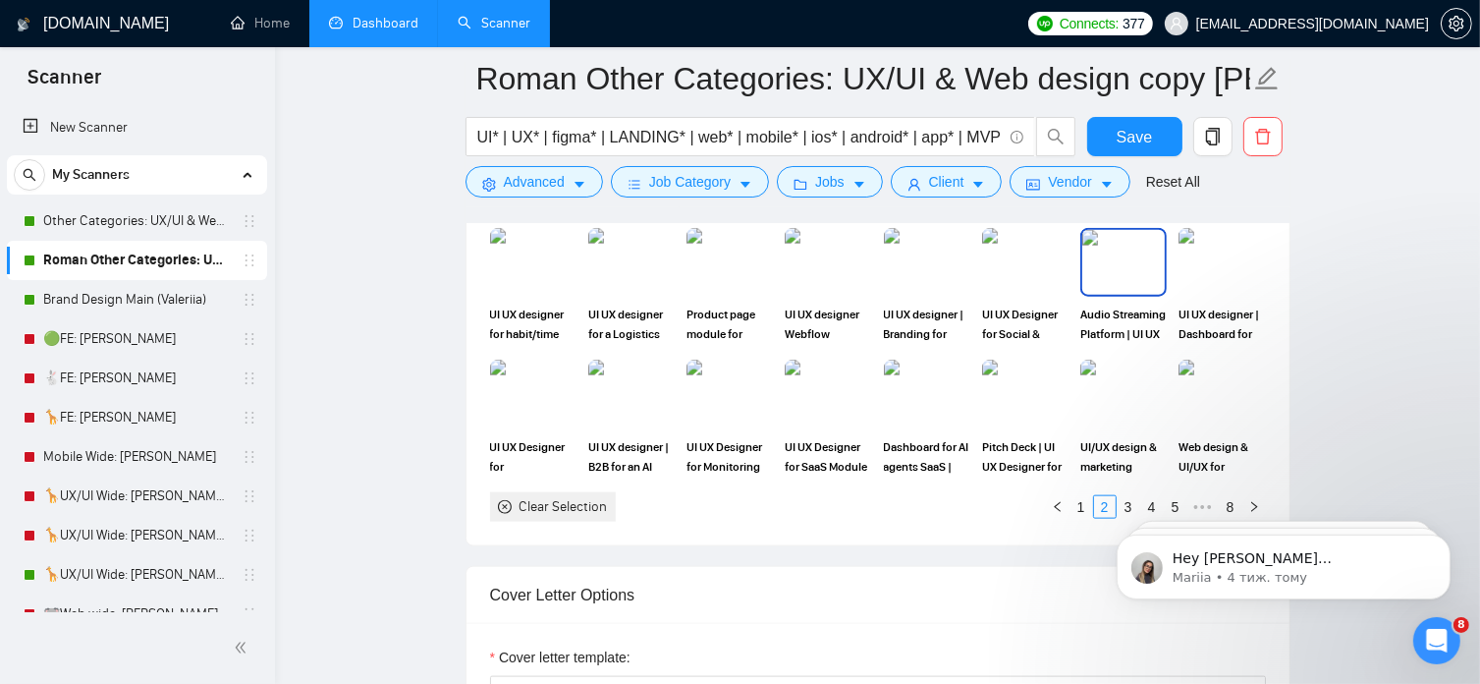
click at [1110, 267] on img at bounding box center [1124, 262] width 83 height 65
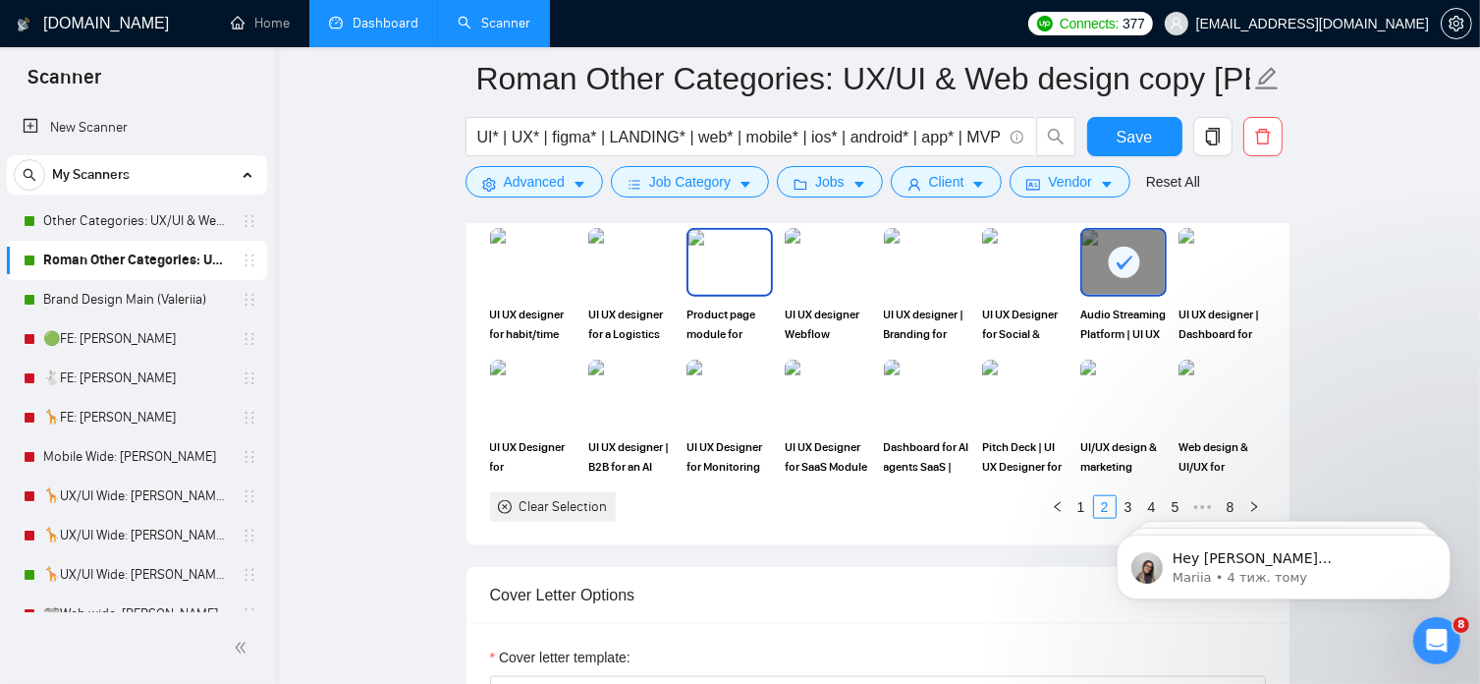
click at [726, 263] on img at bounding box center [730, 262] width 83 height 65
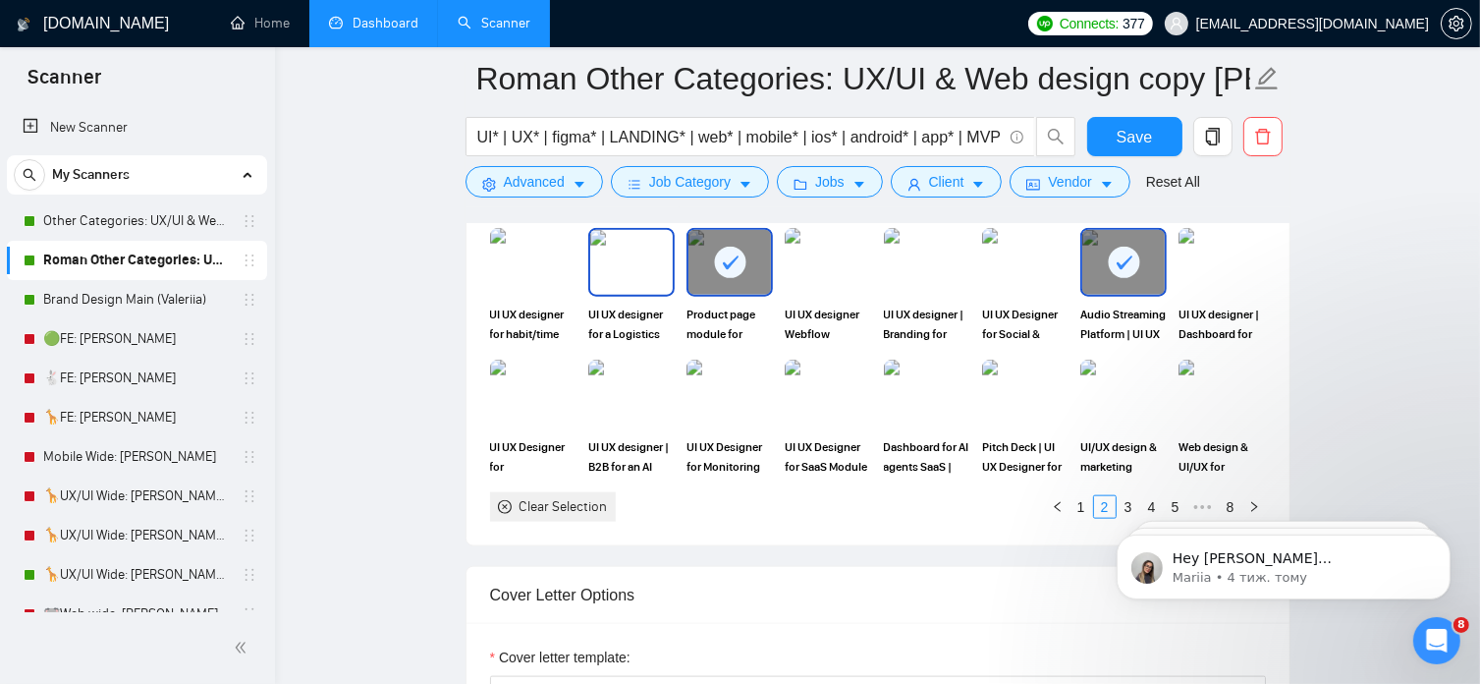
click at [626, 264] on img at bounding box center [631, 262] width 83 height 65
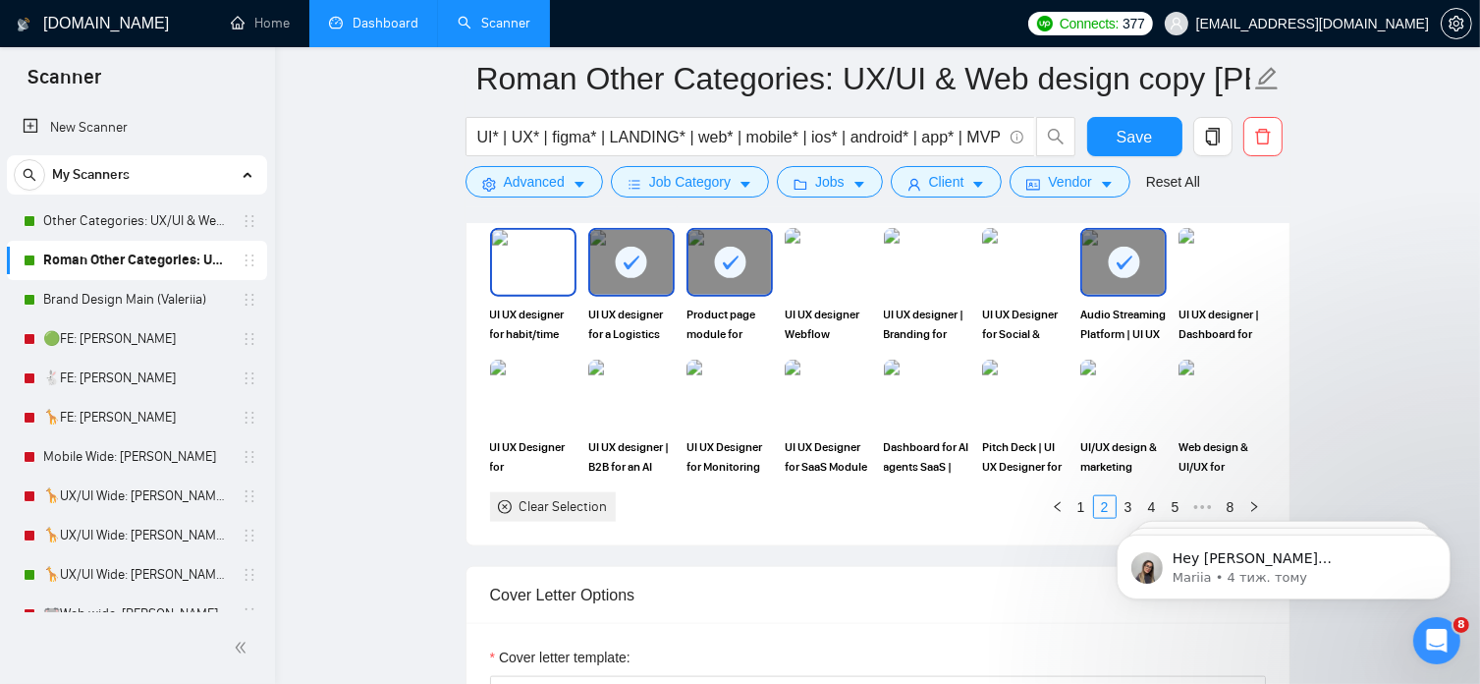
click at [536, 266] on img at bounding box center [533, 262] width 83 height 65
click at [526, 401] on img at bounding box center [533, 394] width 83 height 65
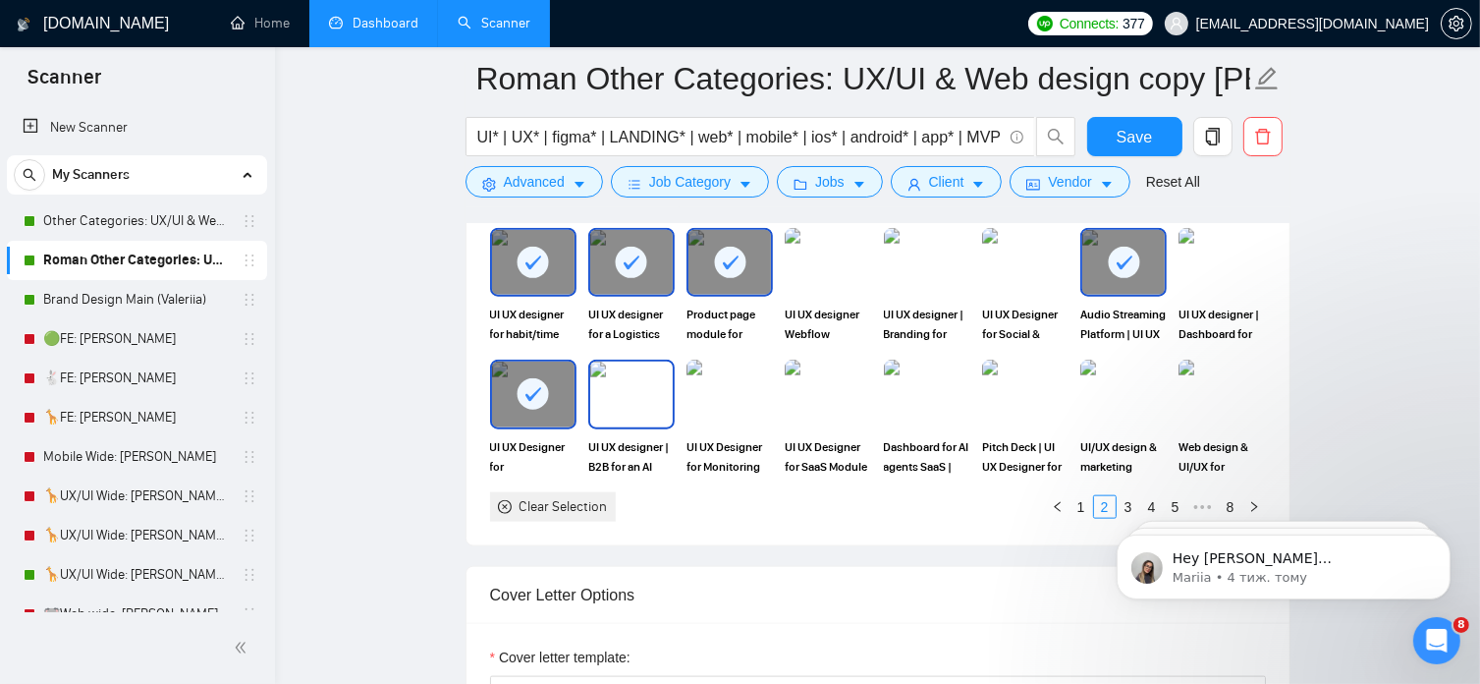
click at [635, 408] on img at bounding box center [631, 394] width 83 height 65
click at [744, 392] on img at bounding box center [730, 394] width 83 height 65
click at [934, 397] on img at bounding box center [927, 394] width 83 height 65
click at [1120, 500] on body "Hey [PERSON_NAME][EMAIL_ADDRESS][DOMAIN_NAME], Looks like your Upwork agency Ar…" at bounding box center [1282, 561] width 377 height 122
click at [1120, 505] on body "Hey [PERSON_NAME][EMAIL_ADDRESS][DOMAIN_NAME], Looks like your Upwork agency Ar…" at bounding box center [1282, 561] width 377 height 122
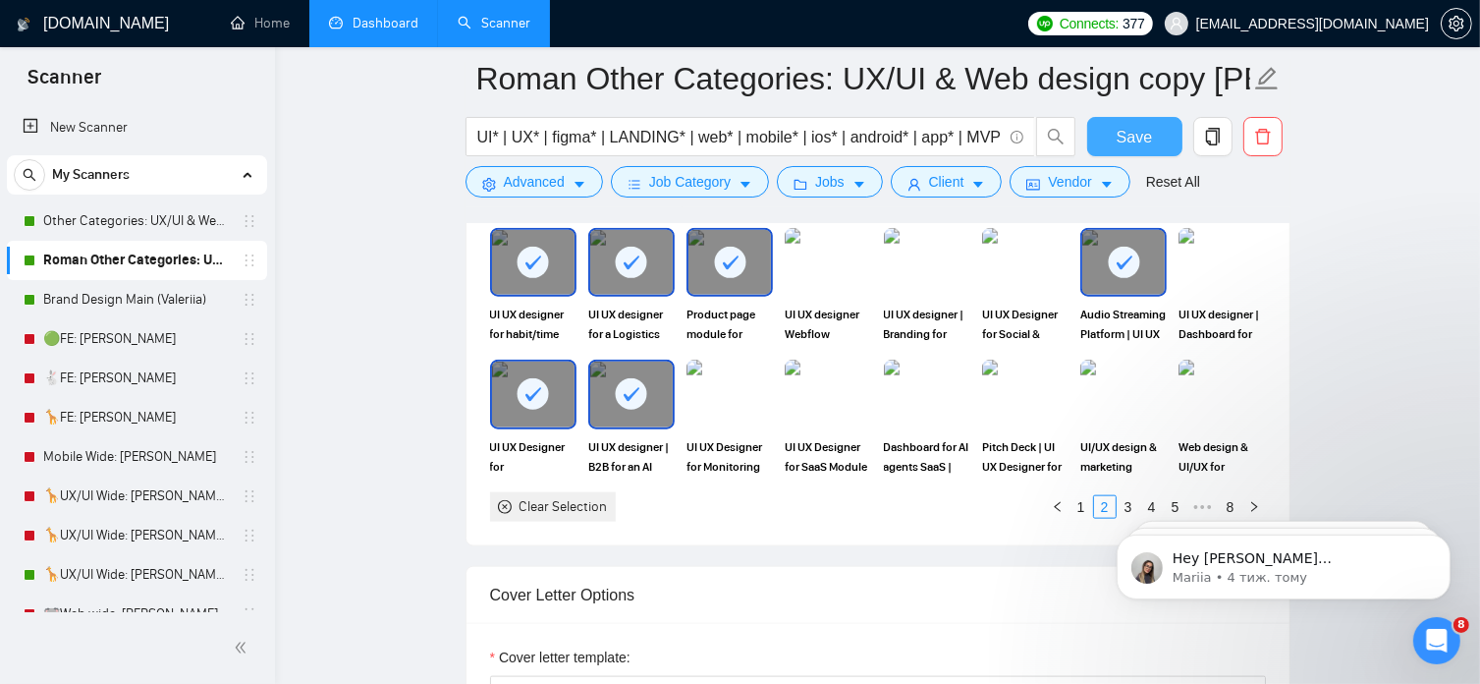
click at [1127, 138] on span "Save" at bounding box center [1134, 137] width 35 height 25
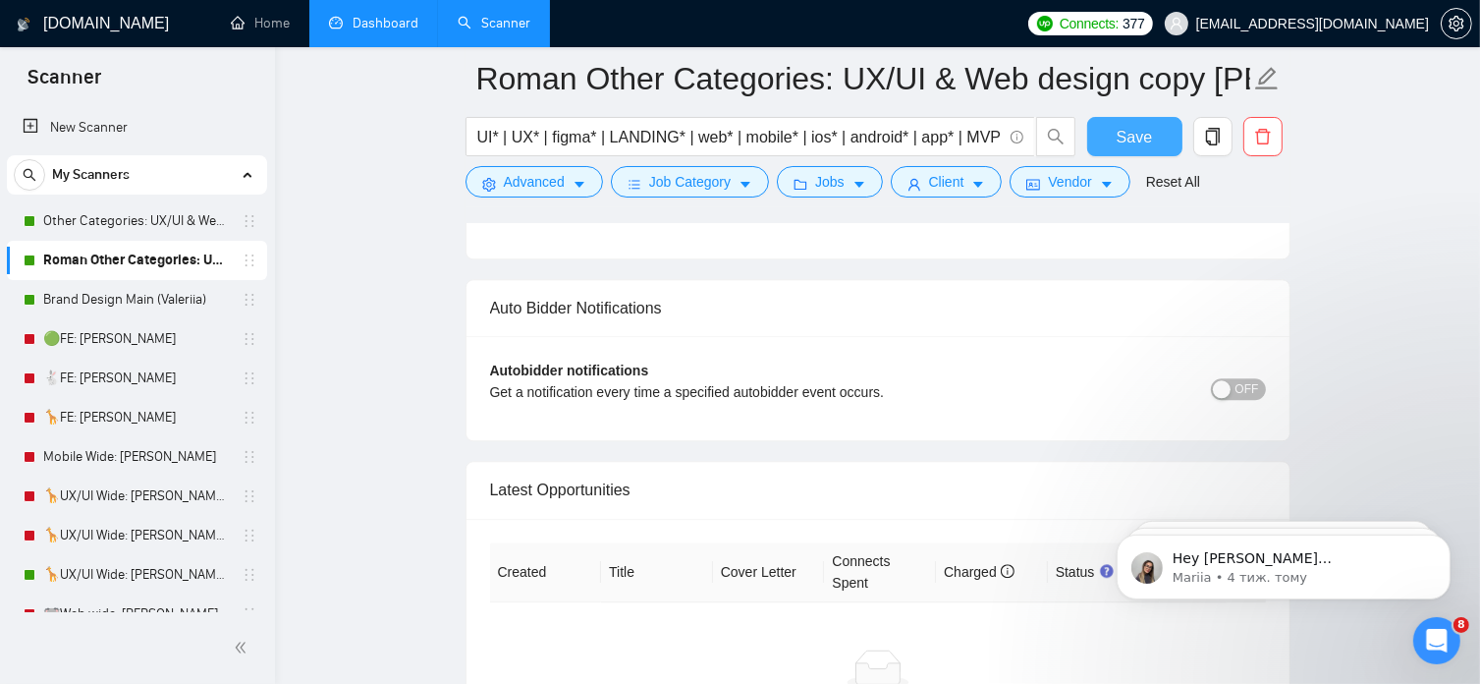
scroll to position [5020, 0]
click at [1254, 381] on span "OFF" at bounding box center [1248, 387] width 24 height 22
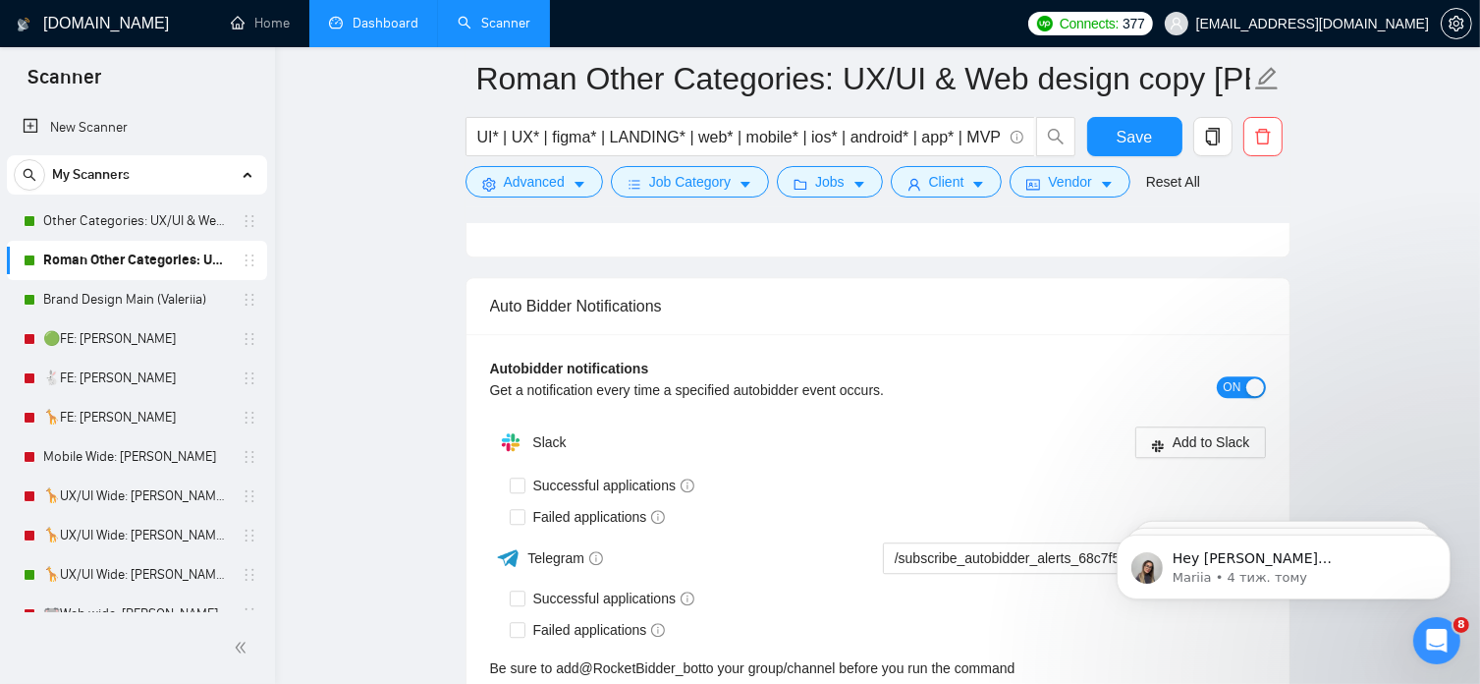
click at [1226, 290] on div "Auto Bidder Notifications" at bounding box center [878, 306] width 776 height 56
click at [1224, 380] on span "ON" at bounding box center [1233, 387] width 18 height 22
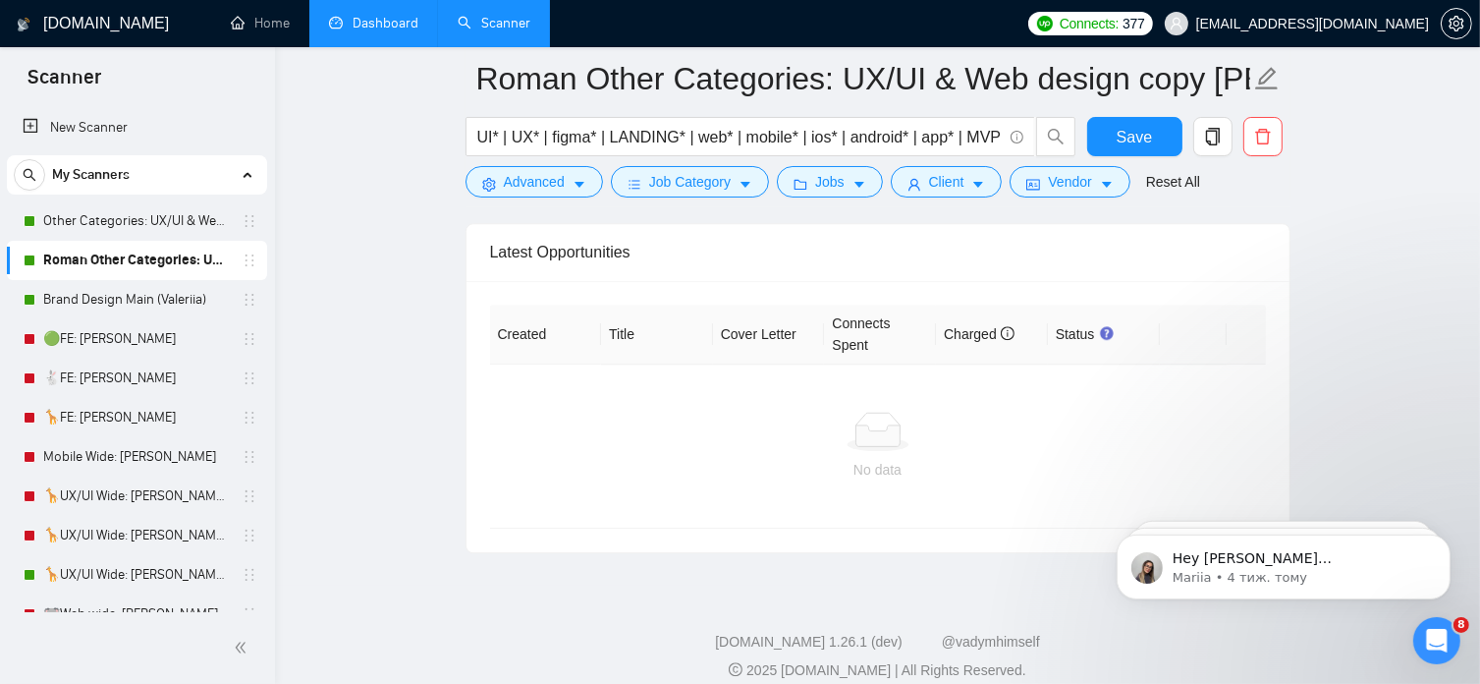
scroll to position [5269, 0]
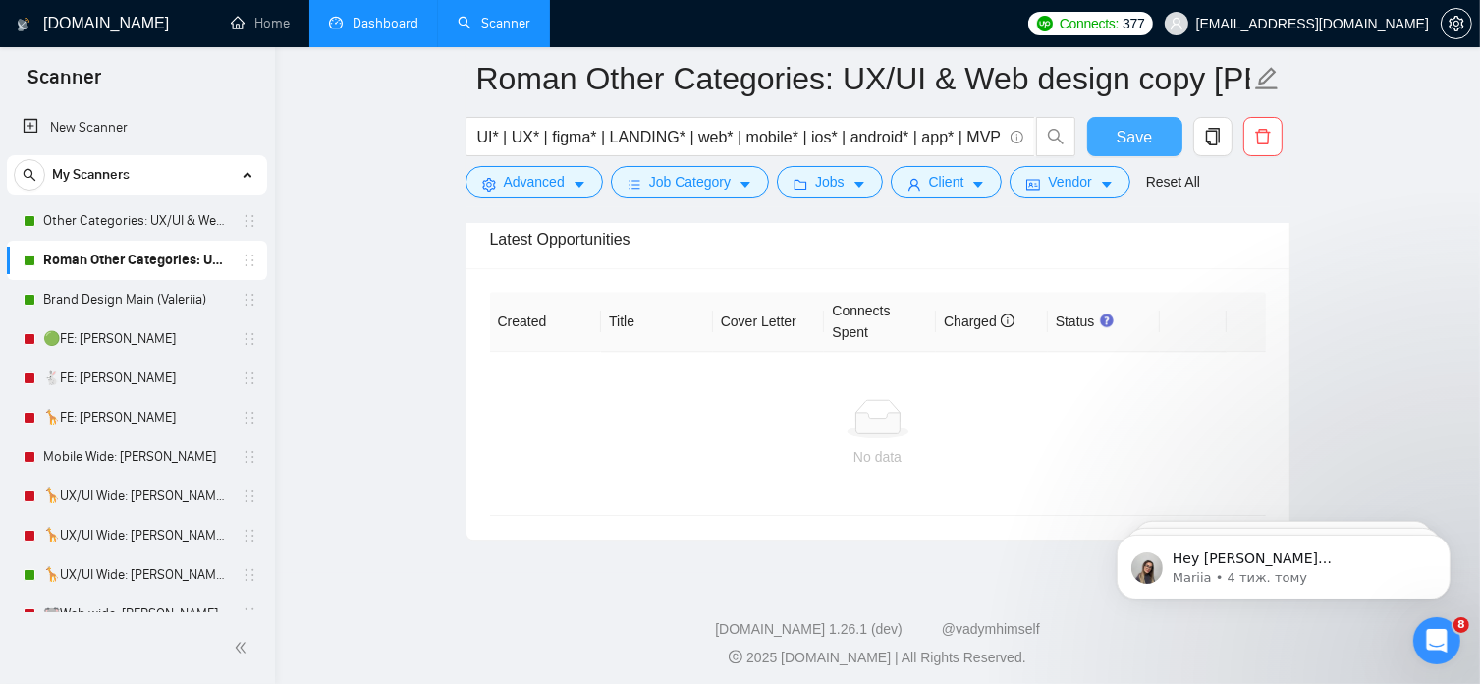
click at [1144, 133] on span "Save" at bounding box center [1134, 137] width 35 height 25
click at [172, 227] on link "Other Categories: UX/UI & Web design [PERSON_NAME]" at bounding box center [136, 220] width 187 height 39
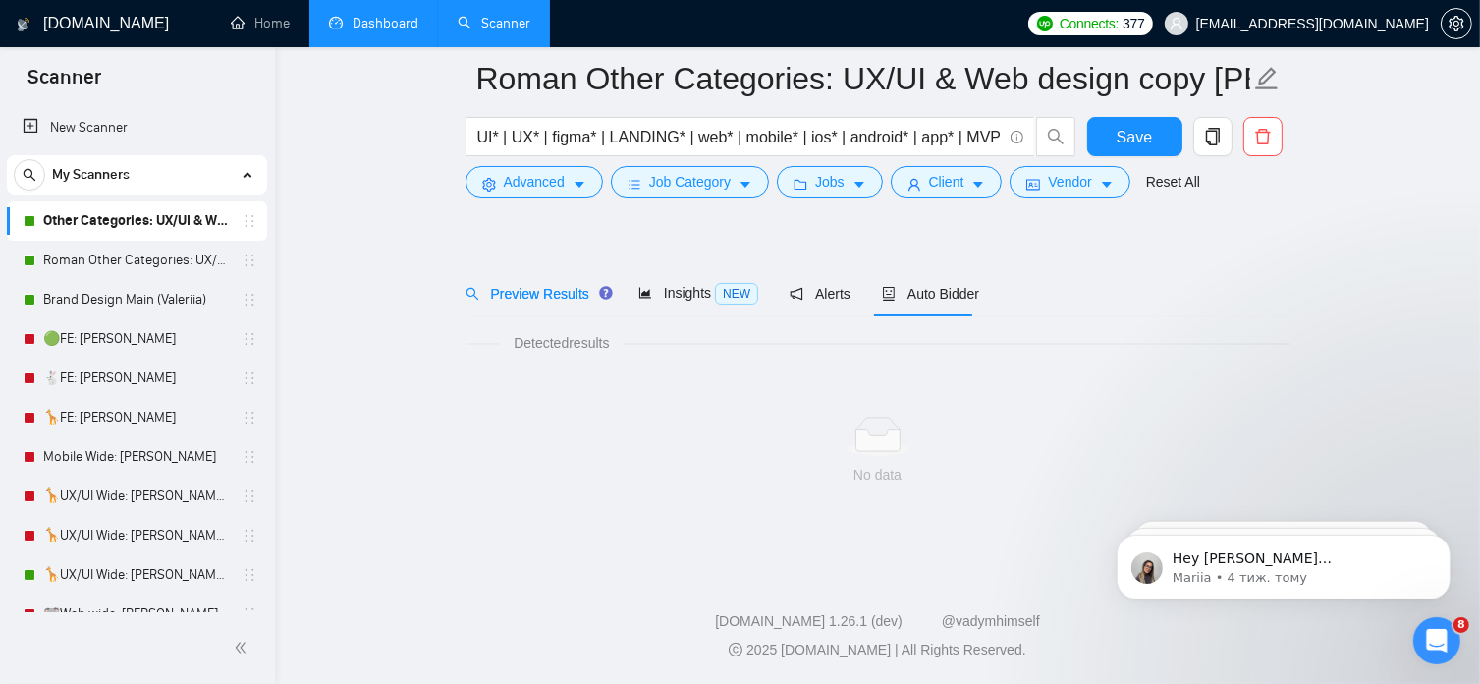
scroll to position [33, 0]
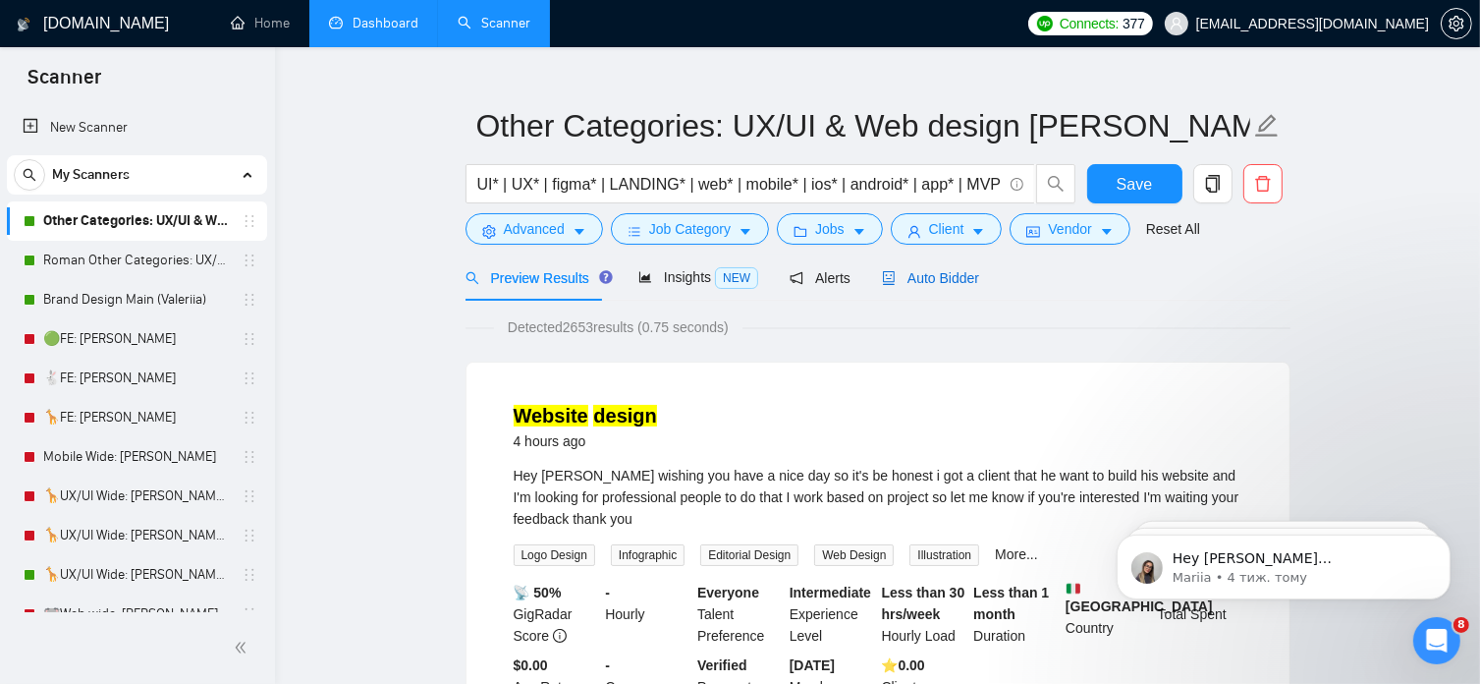
click at [941, 272] on span "Auto Bidder" at bounding box center [930, 278] width 97 height 16
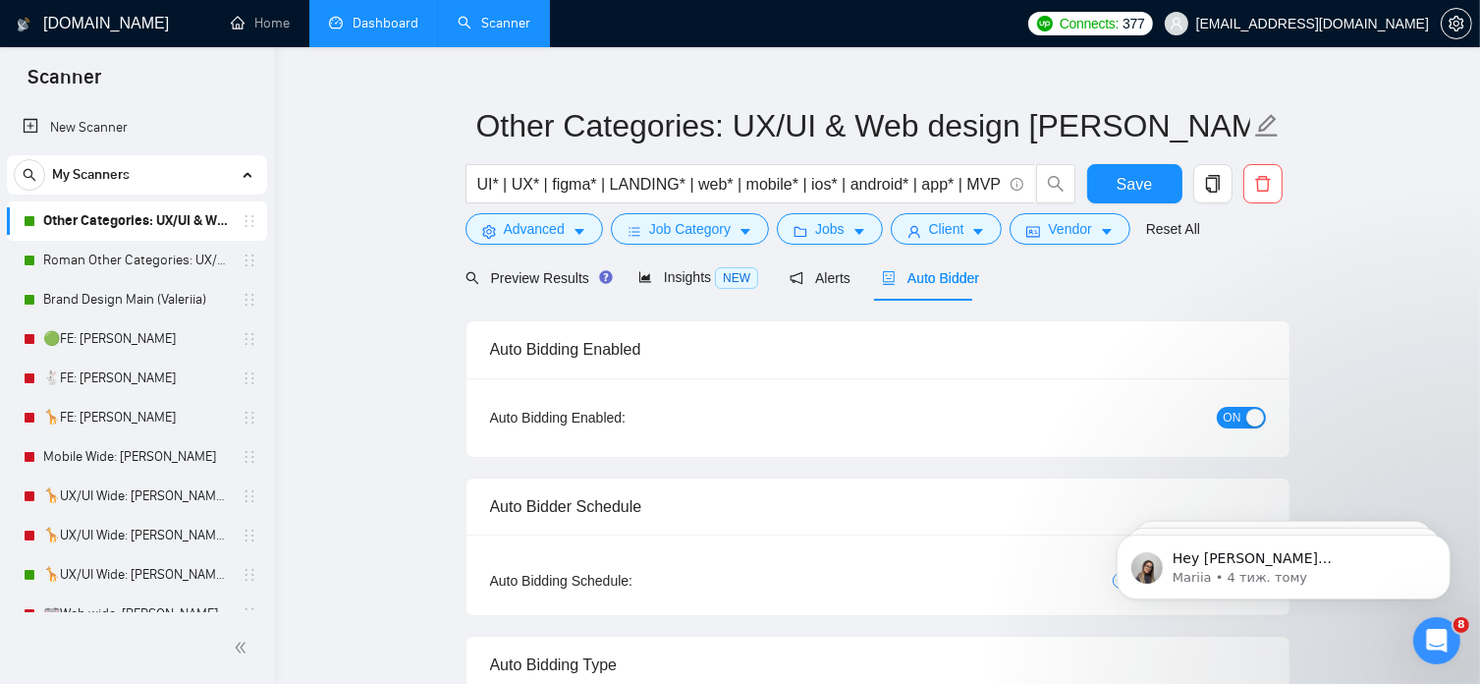
radio input "false"
radio input "true"
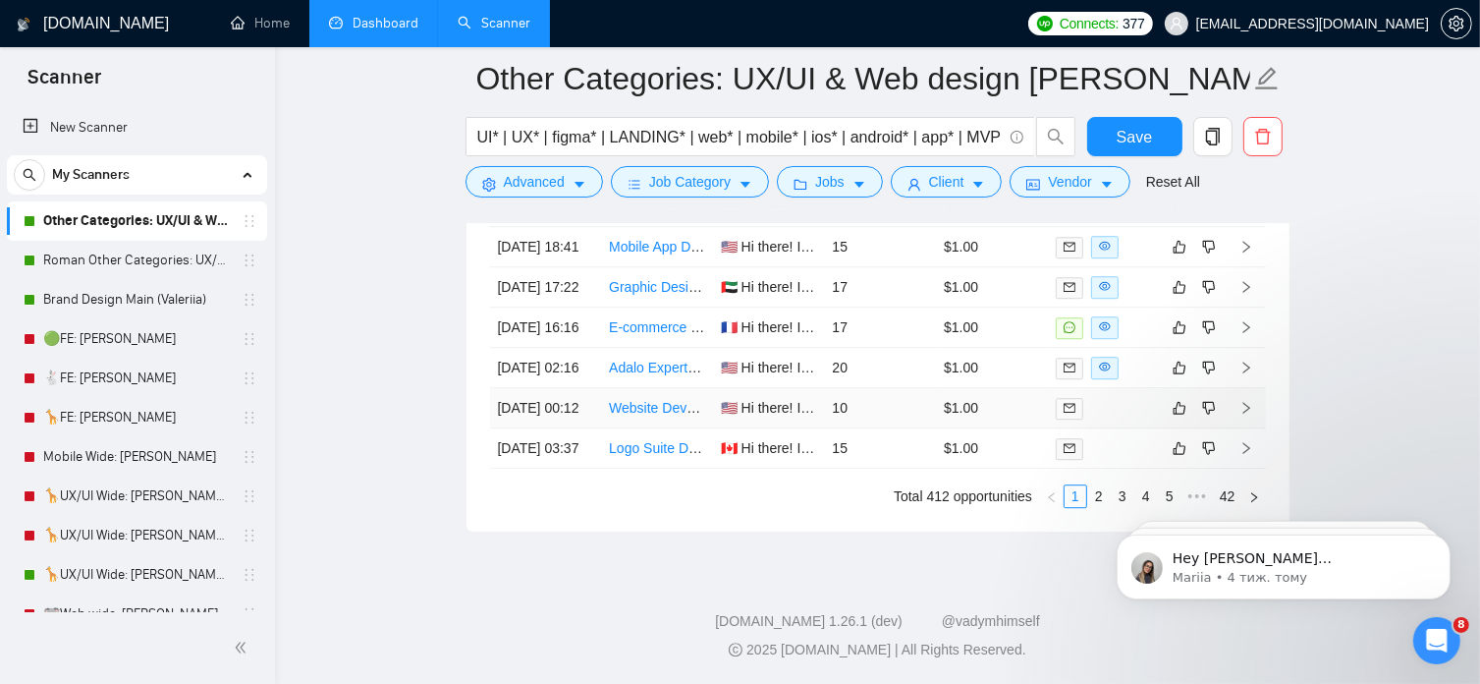
scroll to position [5557, 0]
click at [138, 251] on link "Roman Other Categories: UX/UI & Web design copy [PERSON_NAME]" at bounding box center [136, 260] width 187 height 39
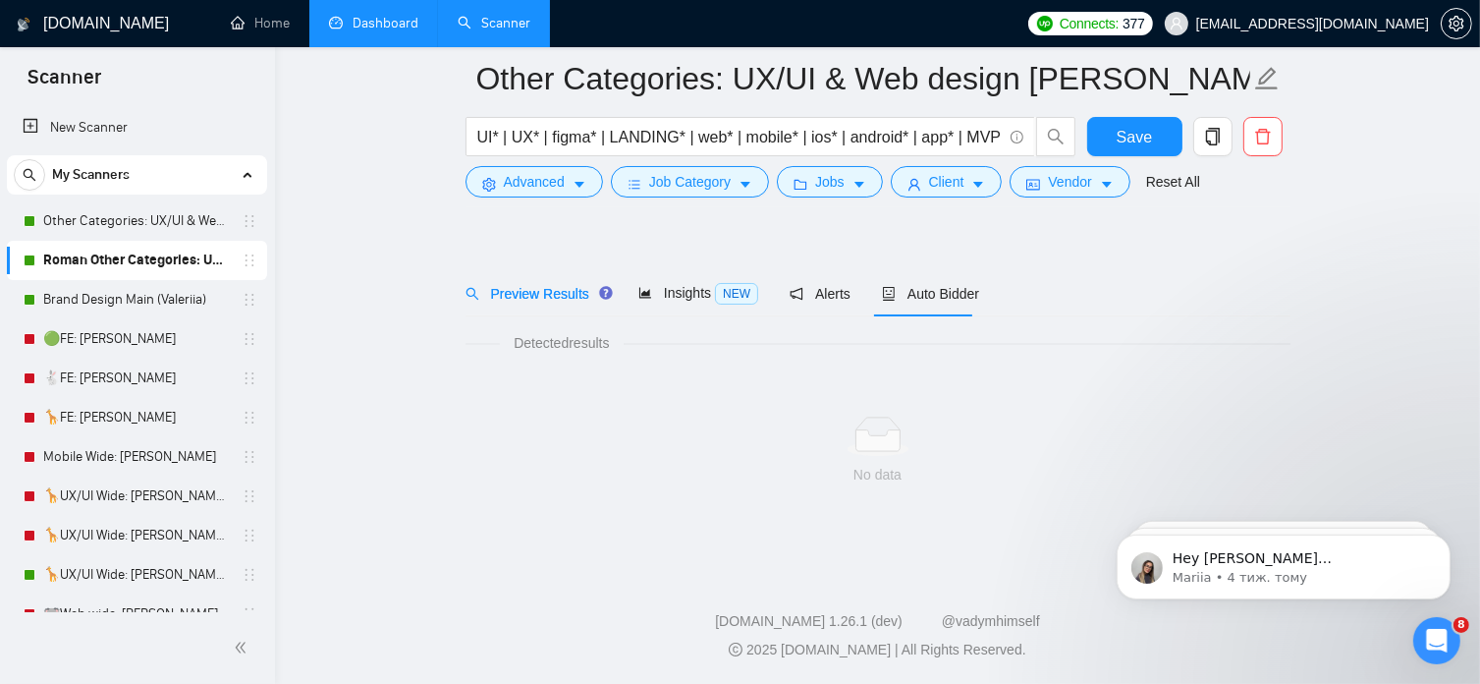
scroll to position [33, 0]
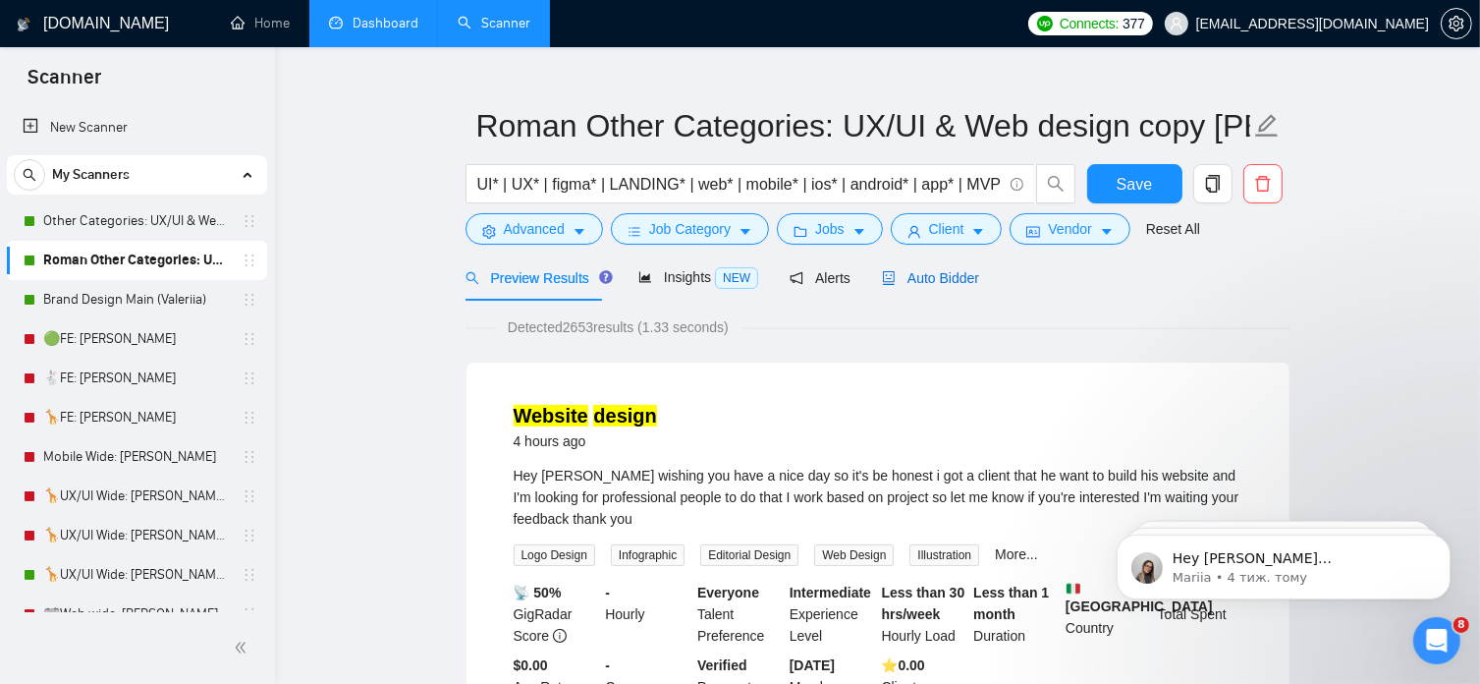
click at [940, 281] on span "Auto Bidder" at bounding box center [930, 278] width 97 height 16
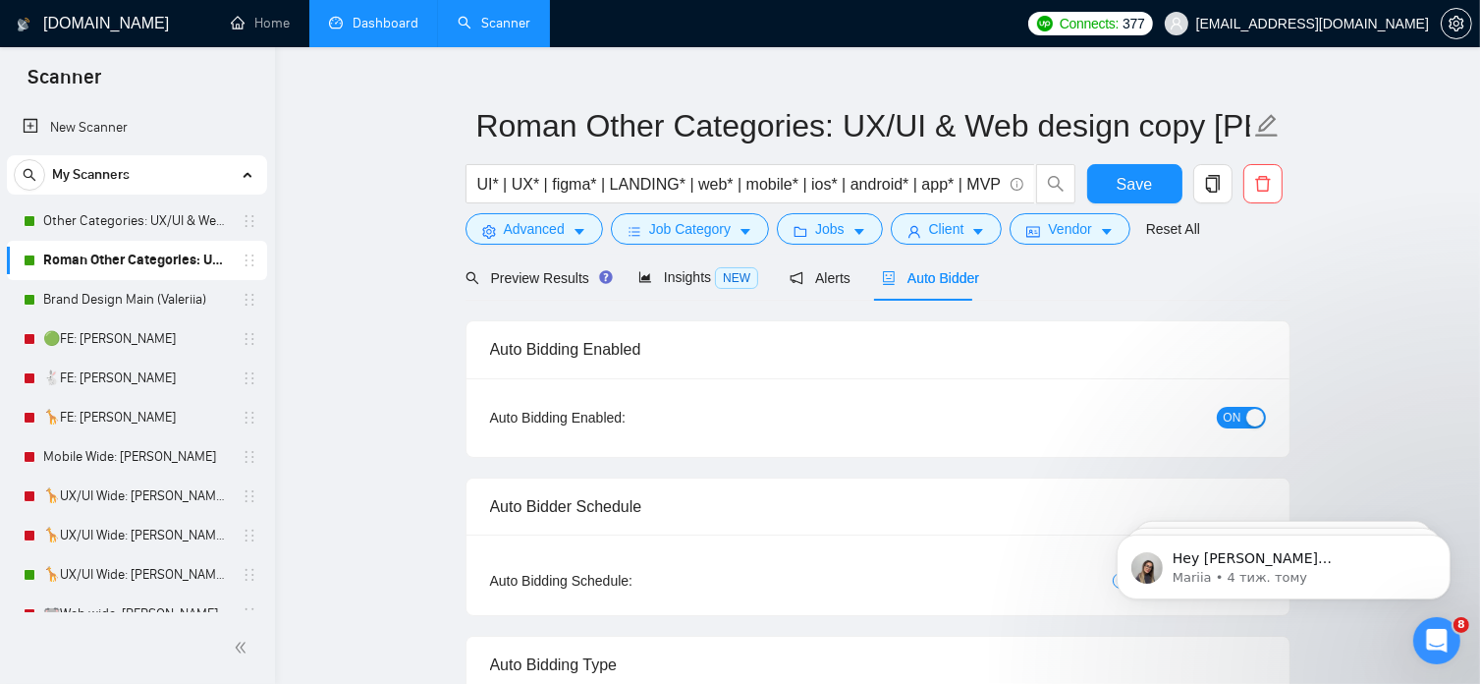
radio input "false"
radio input "true"
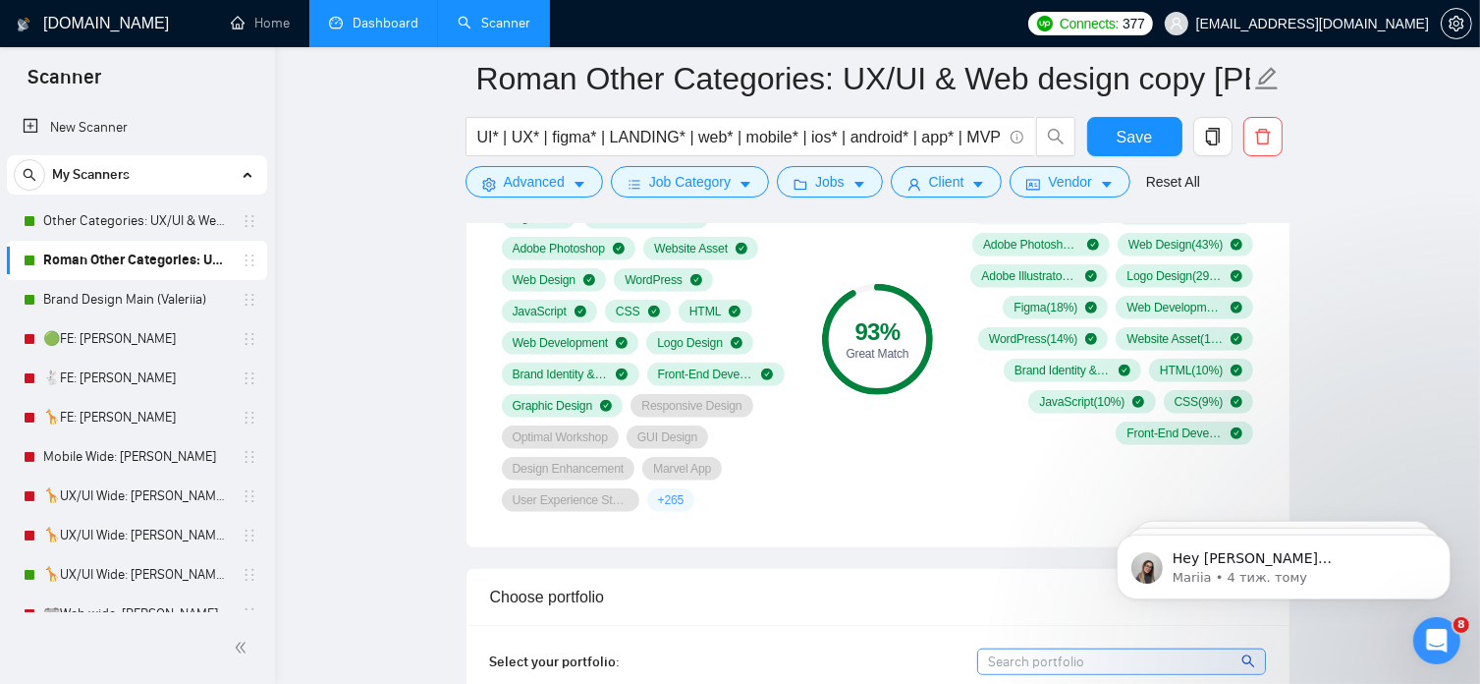
scroll to position [1656, 0]
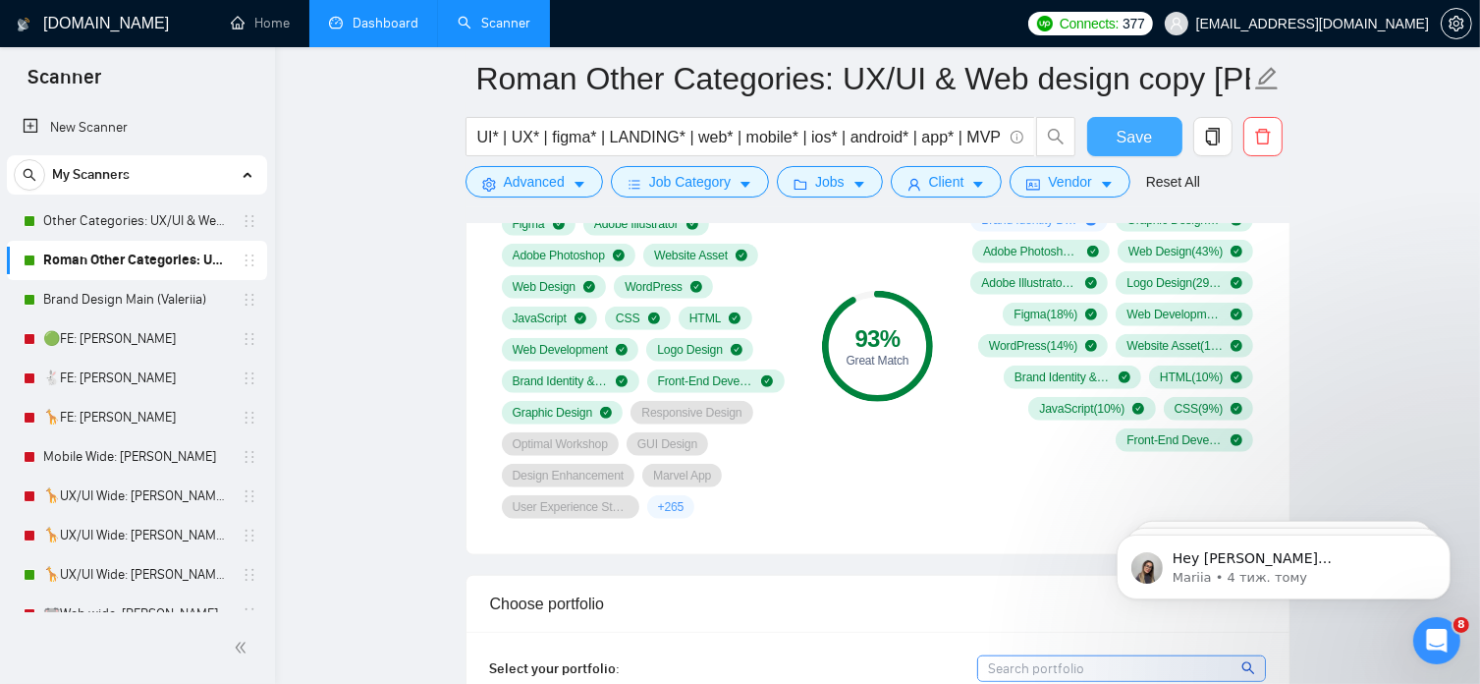
click at [1138, 144] on span "Save" at bounding box center [1134, 137] width 35 height 25
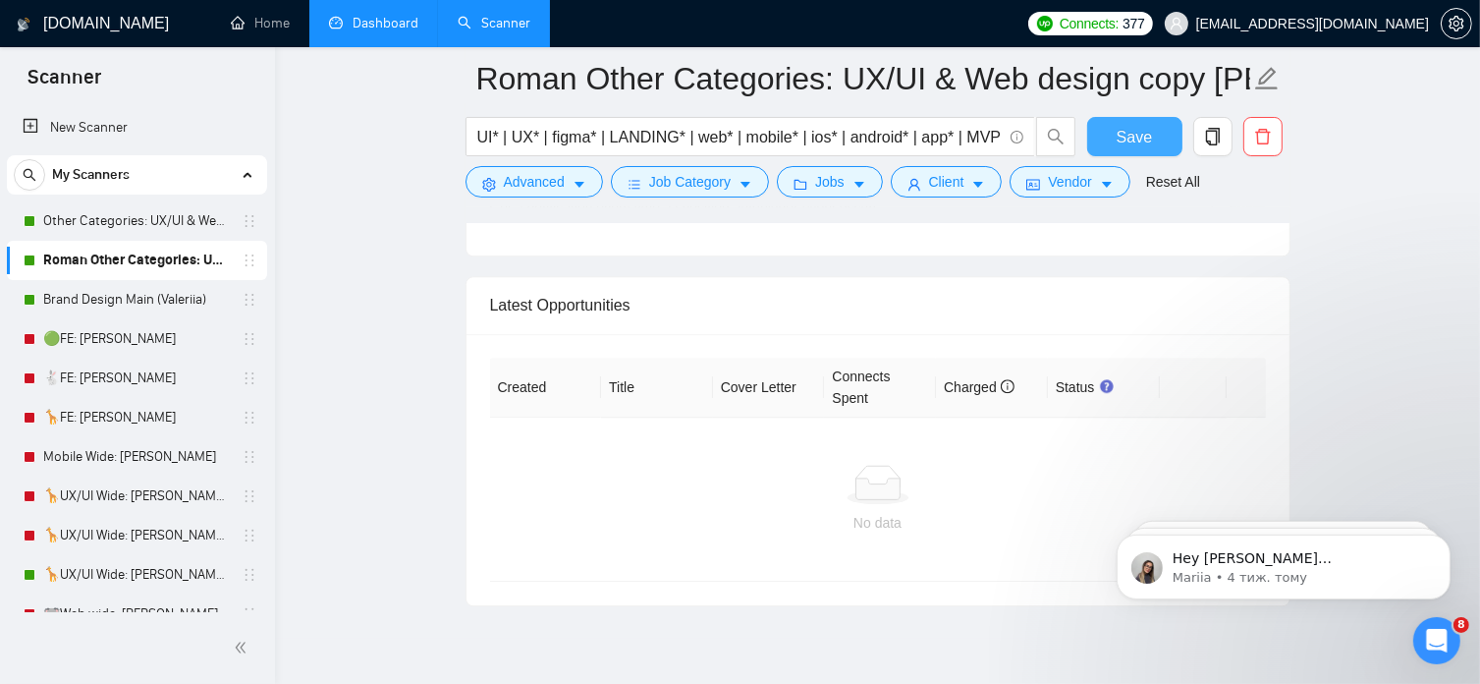
scroll to position [5204, 0]
click at [166, 220] on link "Other Categories: UX/UI & Web design [PERSON_NAME]" at bounding box center [136, 220] width 187 height 39
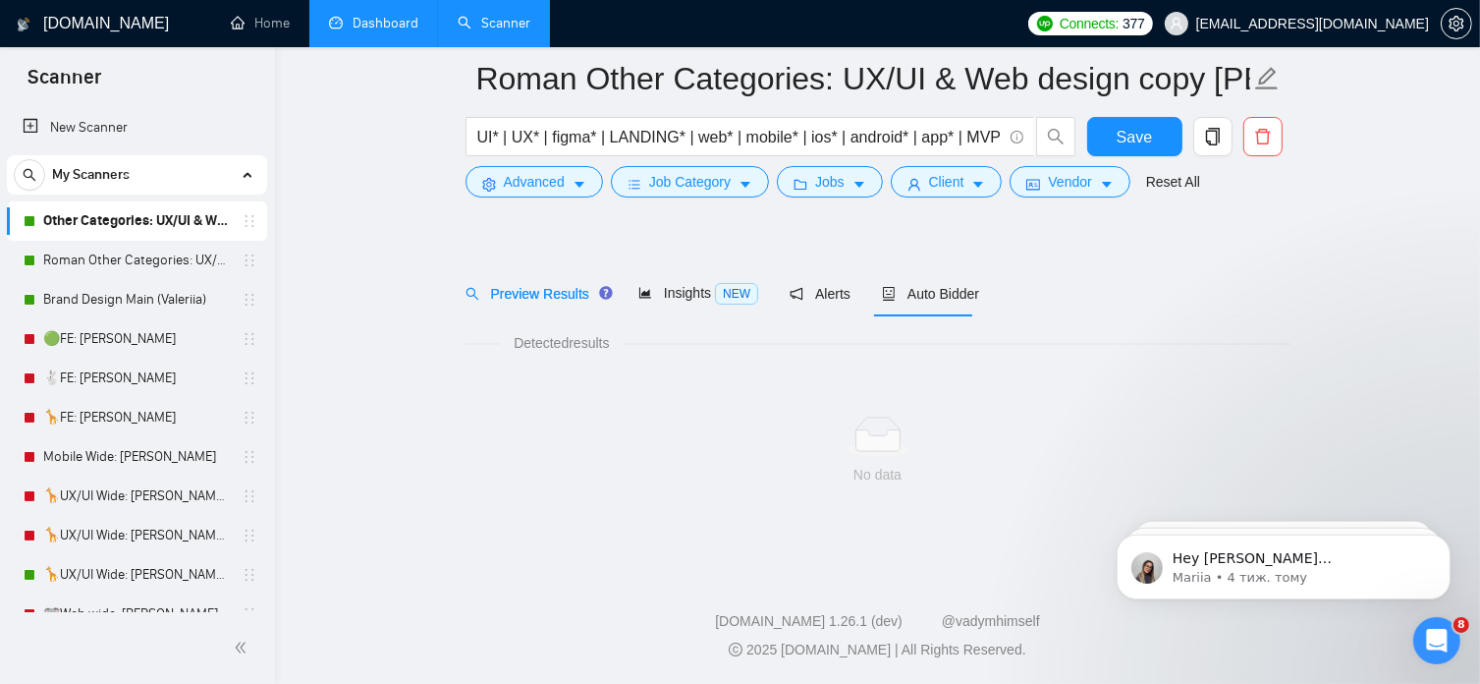
scroll to position [33, 0]
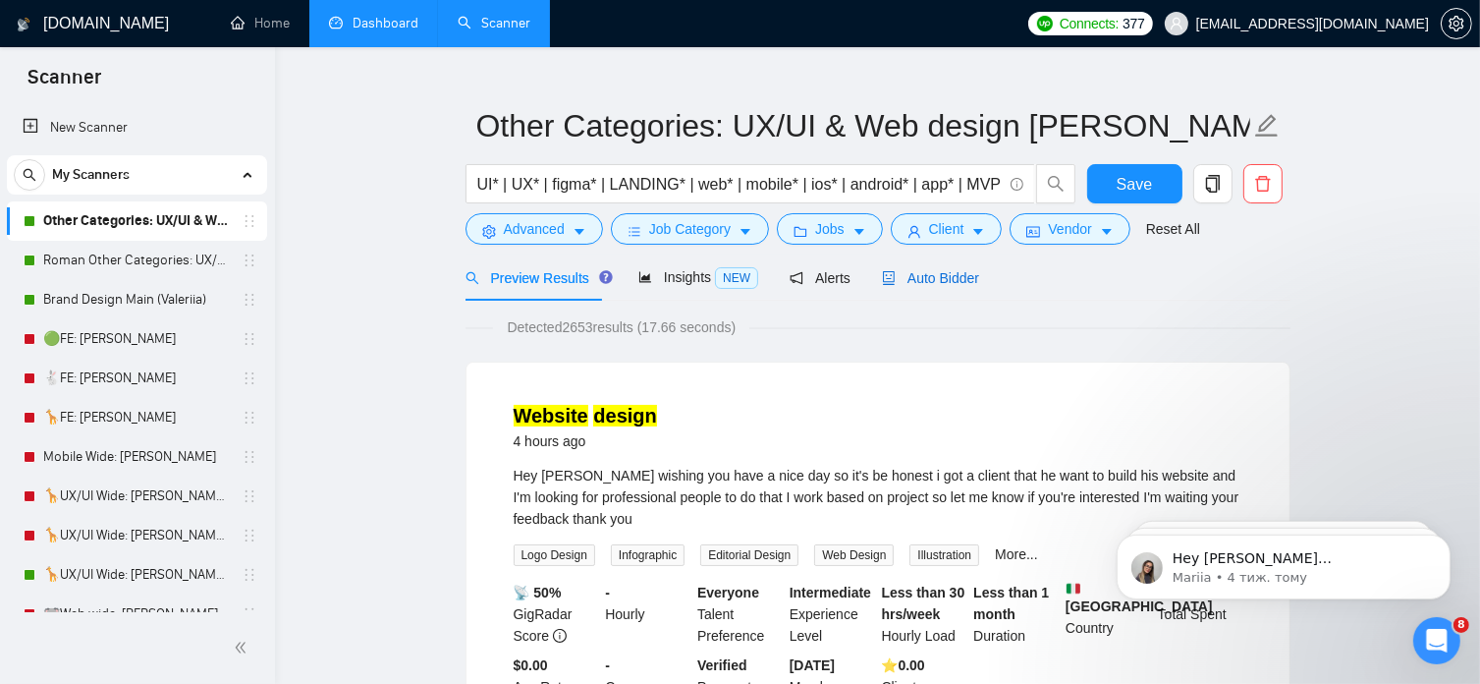
click at [922, 270] on span "Auto Bidder" at bounding box center [930, 278] width 97 height 16
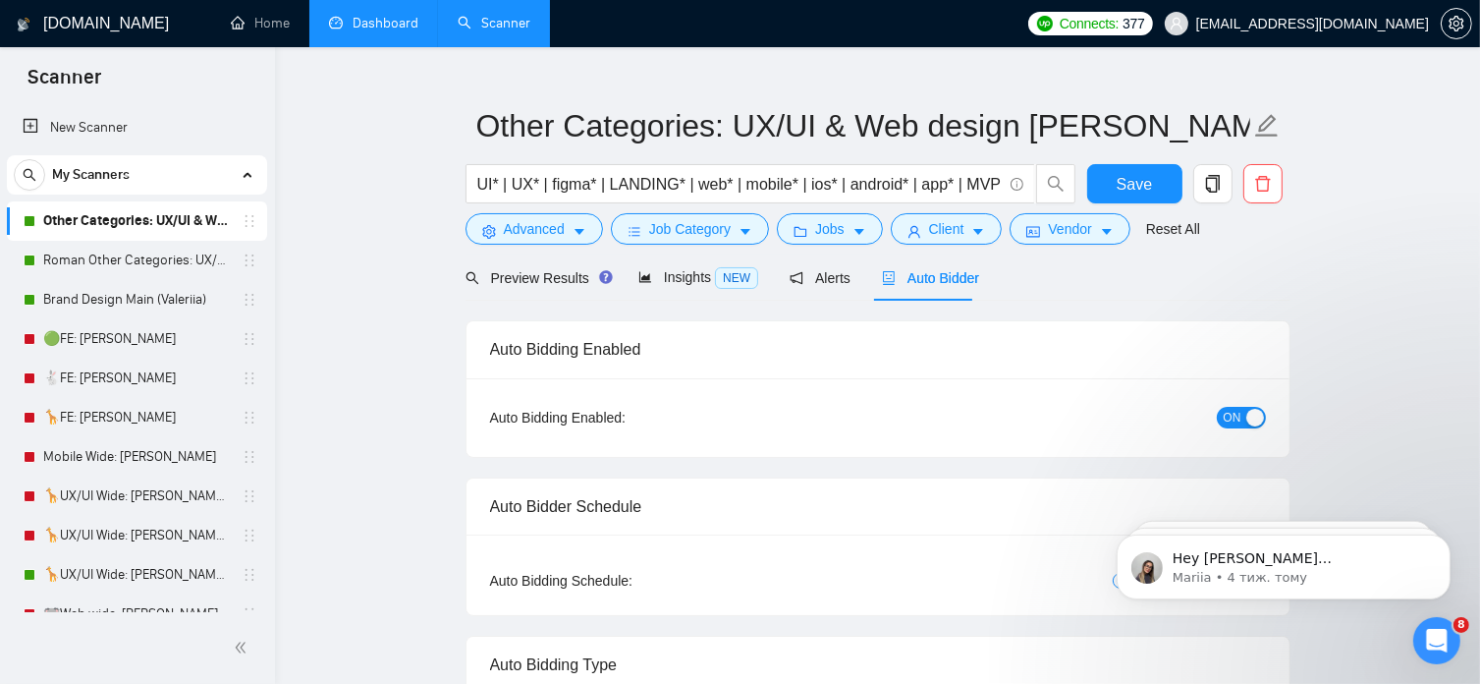
radio input "false"
radio input "true"
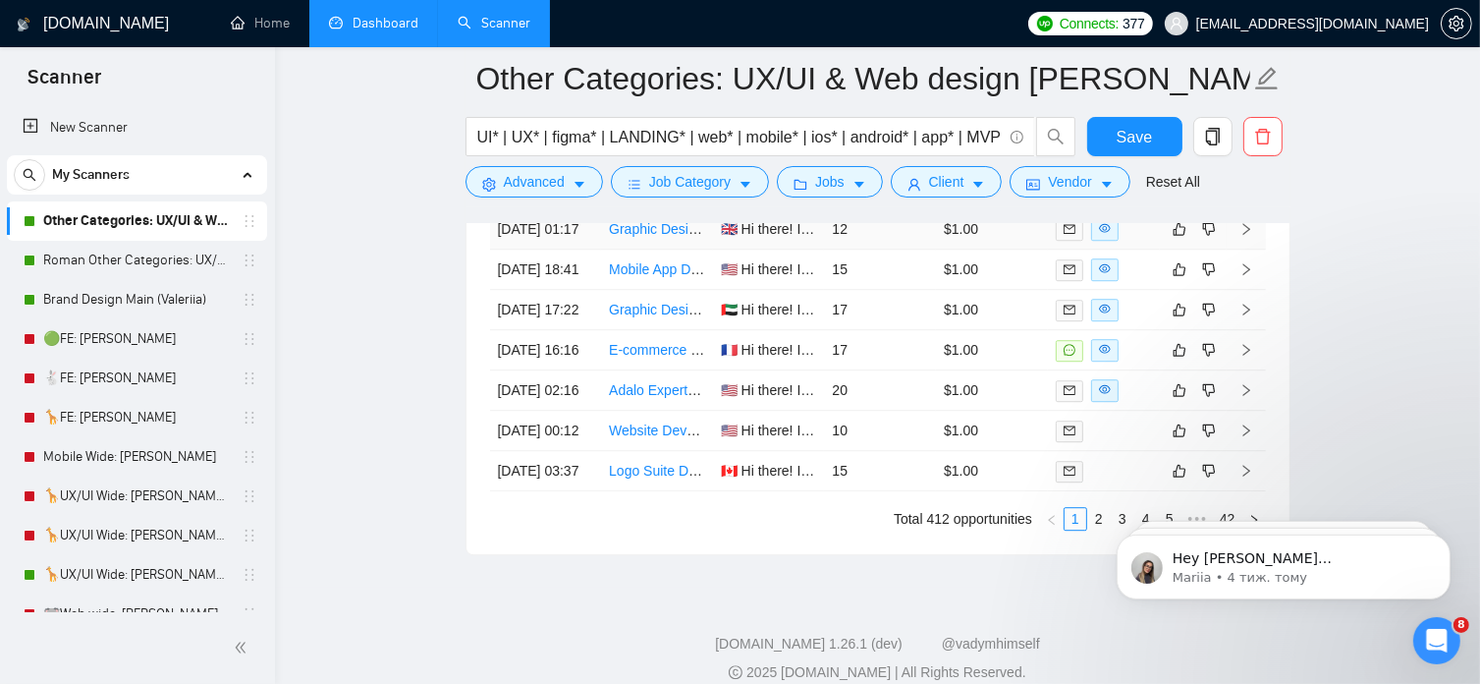
scroll to position [5609, 0]
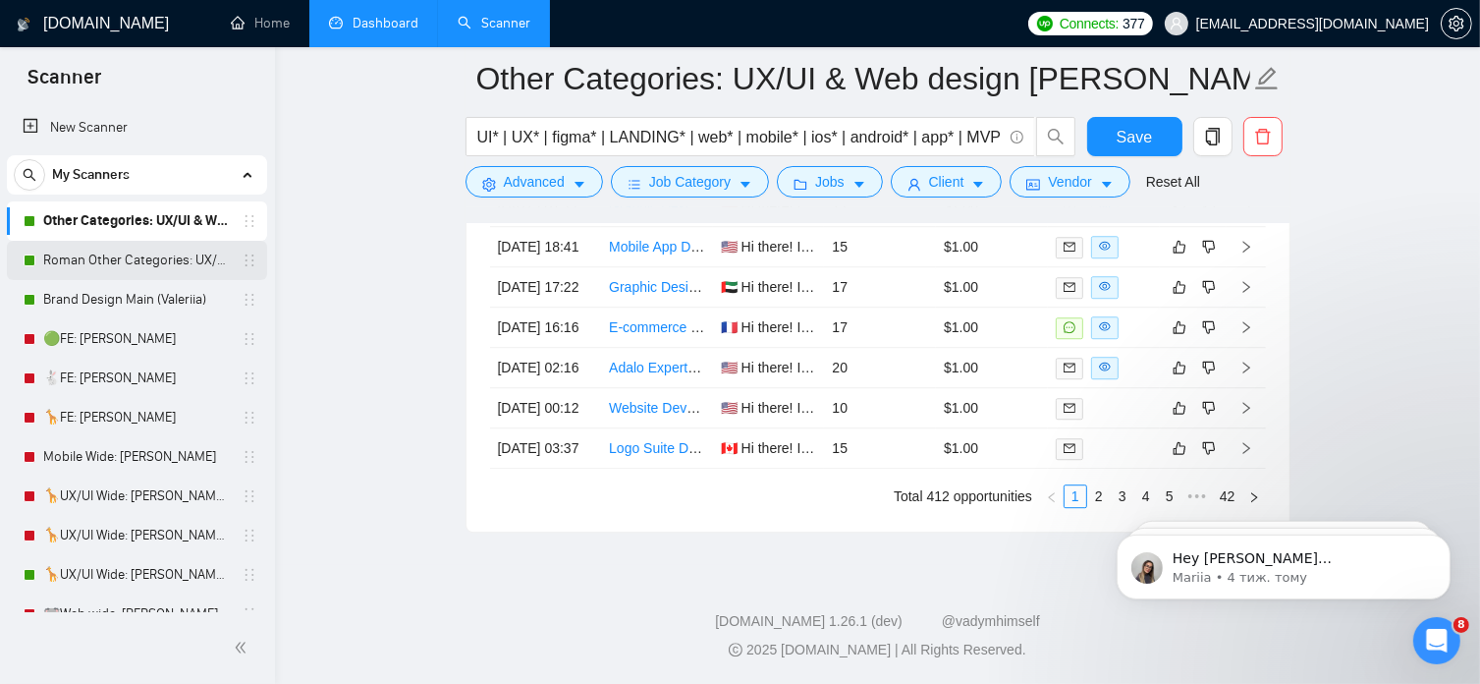
click at [146, 257] on link "Roman Other Categories: UX/UI & Web design copy [PERSON_NAME]" at bounding box center [136, 260] width 187 height 39
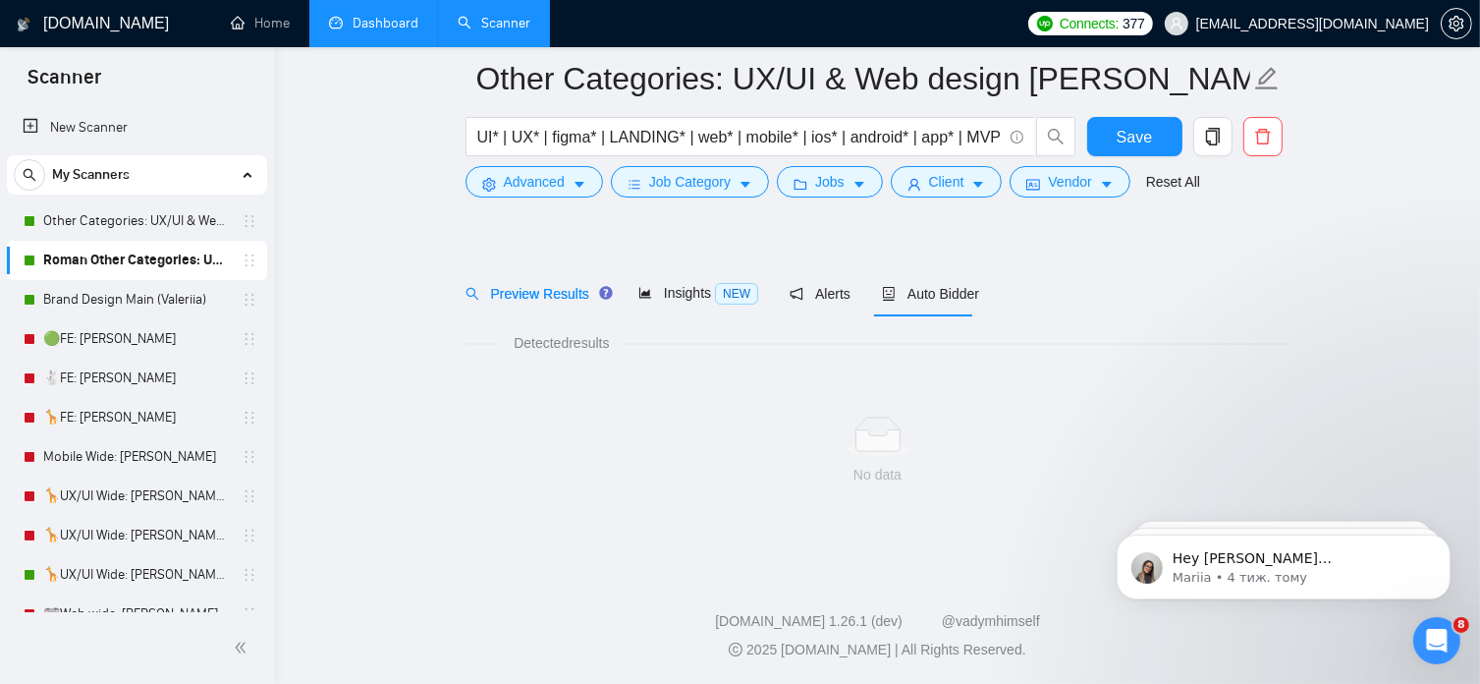
scroll to position [33, 0]
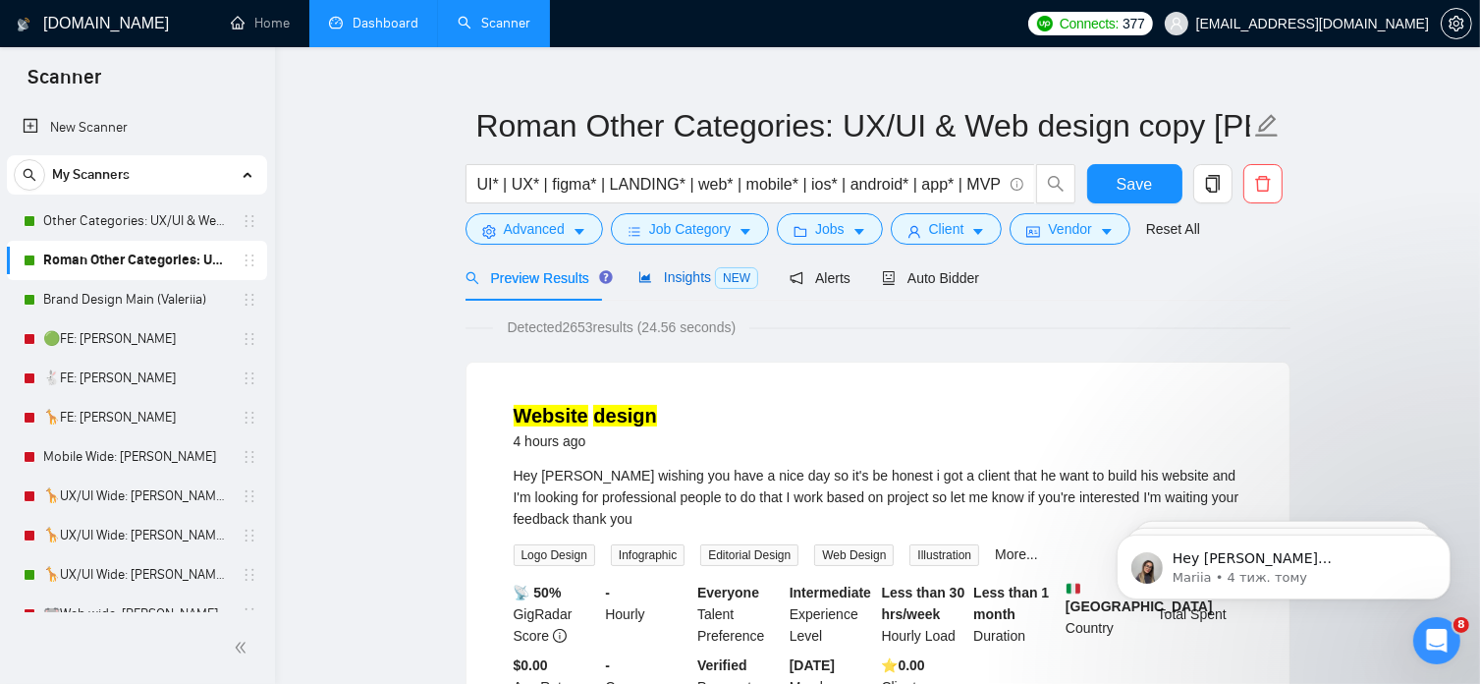
click at [683, 281] on span "Insights NEW" at bounding box center [699, 277] width 120 height 16
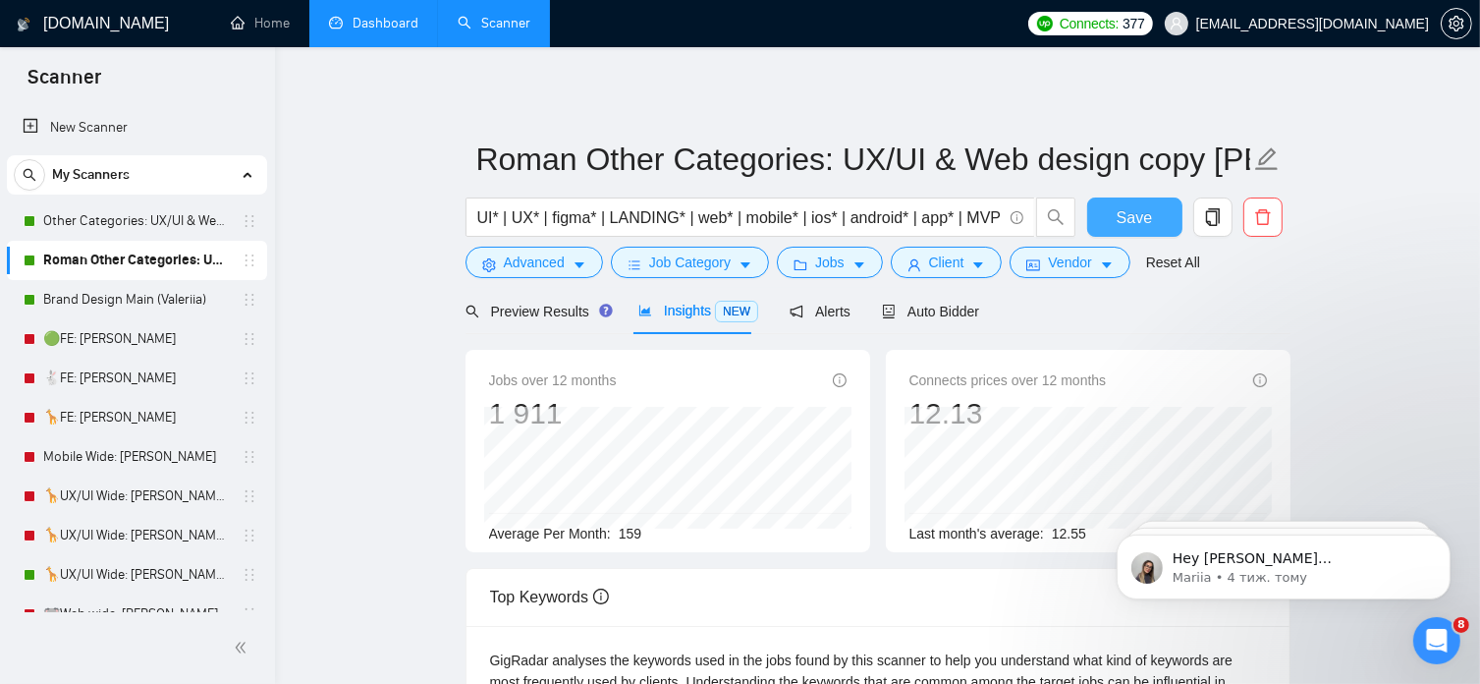
click at [1162, 222] on button "Save" at bounding box center [1135, 216] width 95 height 39
click at [927, 317] on span "Auto Bidder" at bounding box center [930, 312] width 97 height 16
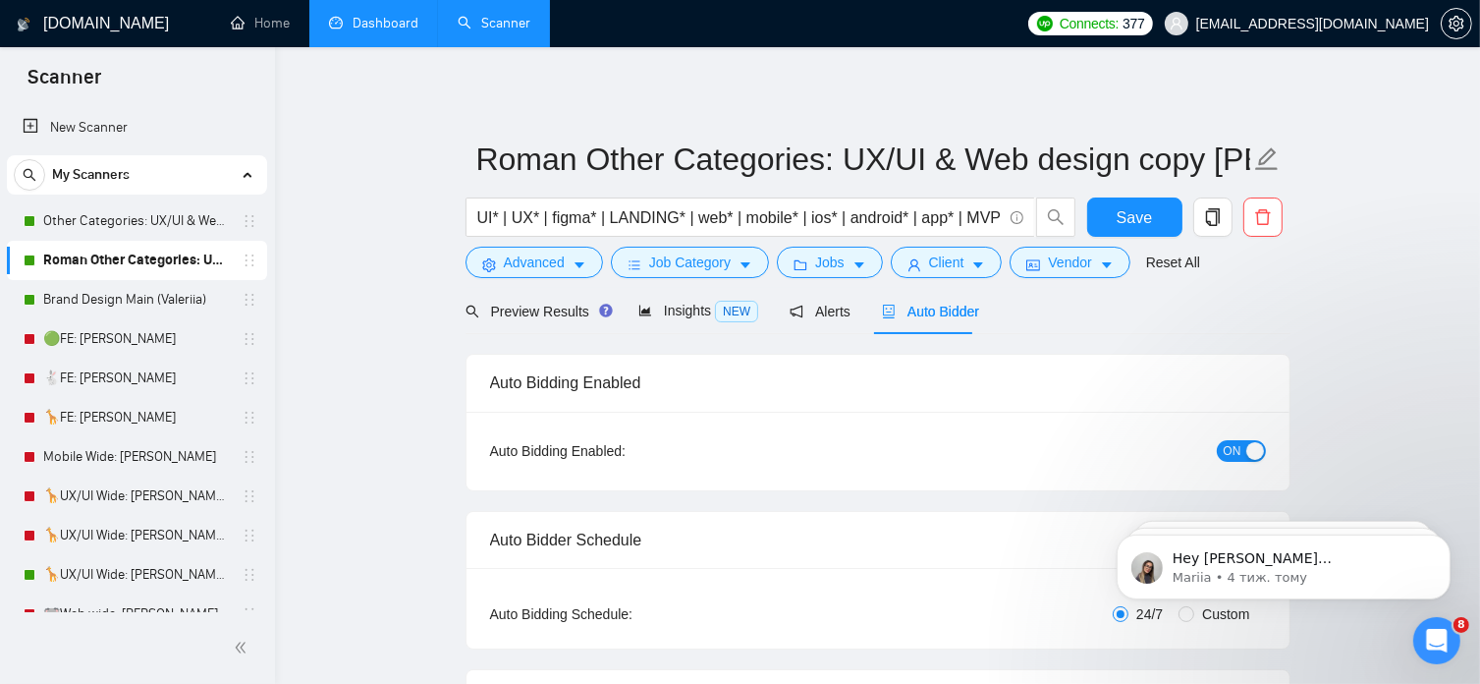
radio input "false"
radio input "true"
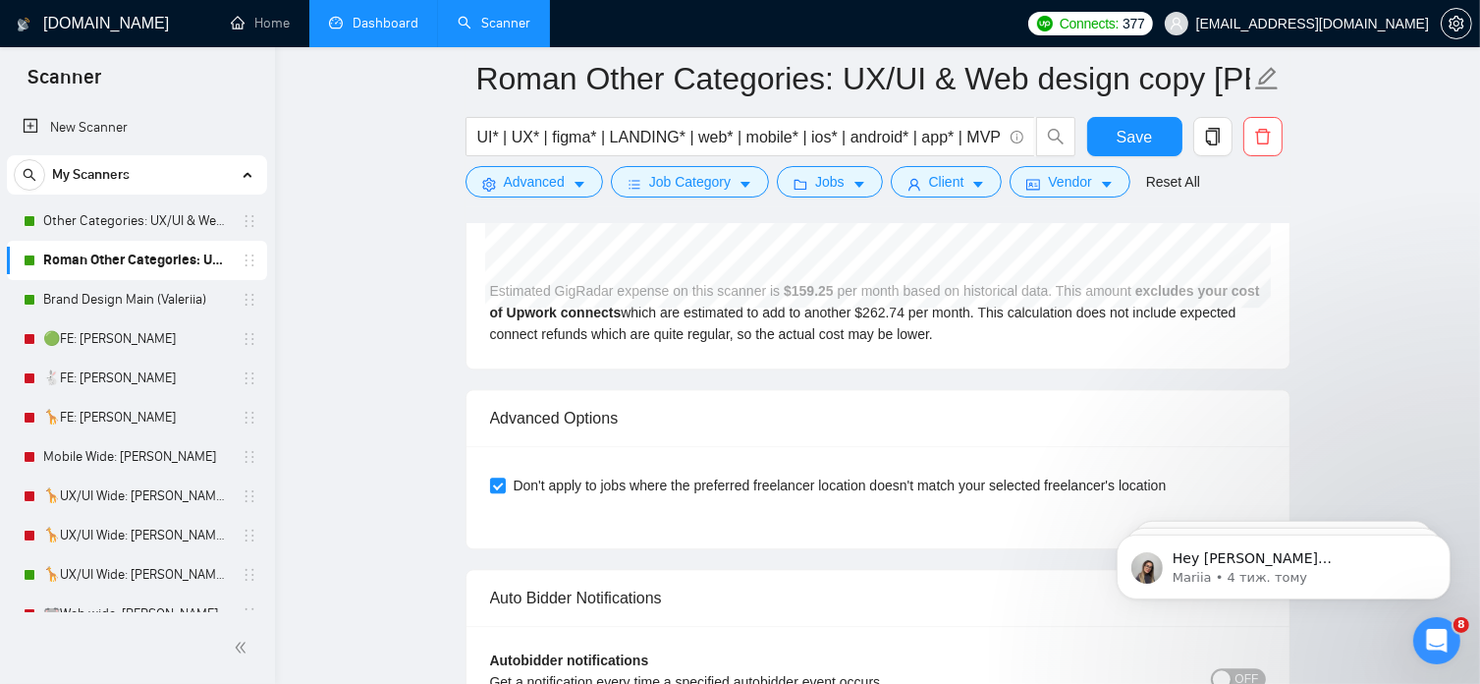
scroll to position [4726, 0]
